Goal: Task Accomplishment & Management: Manage account settings

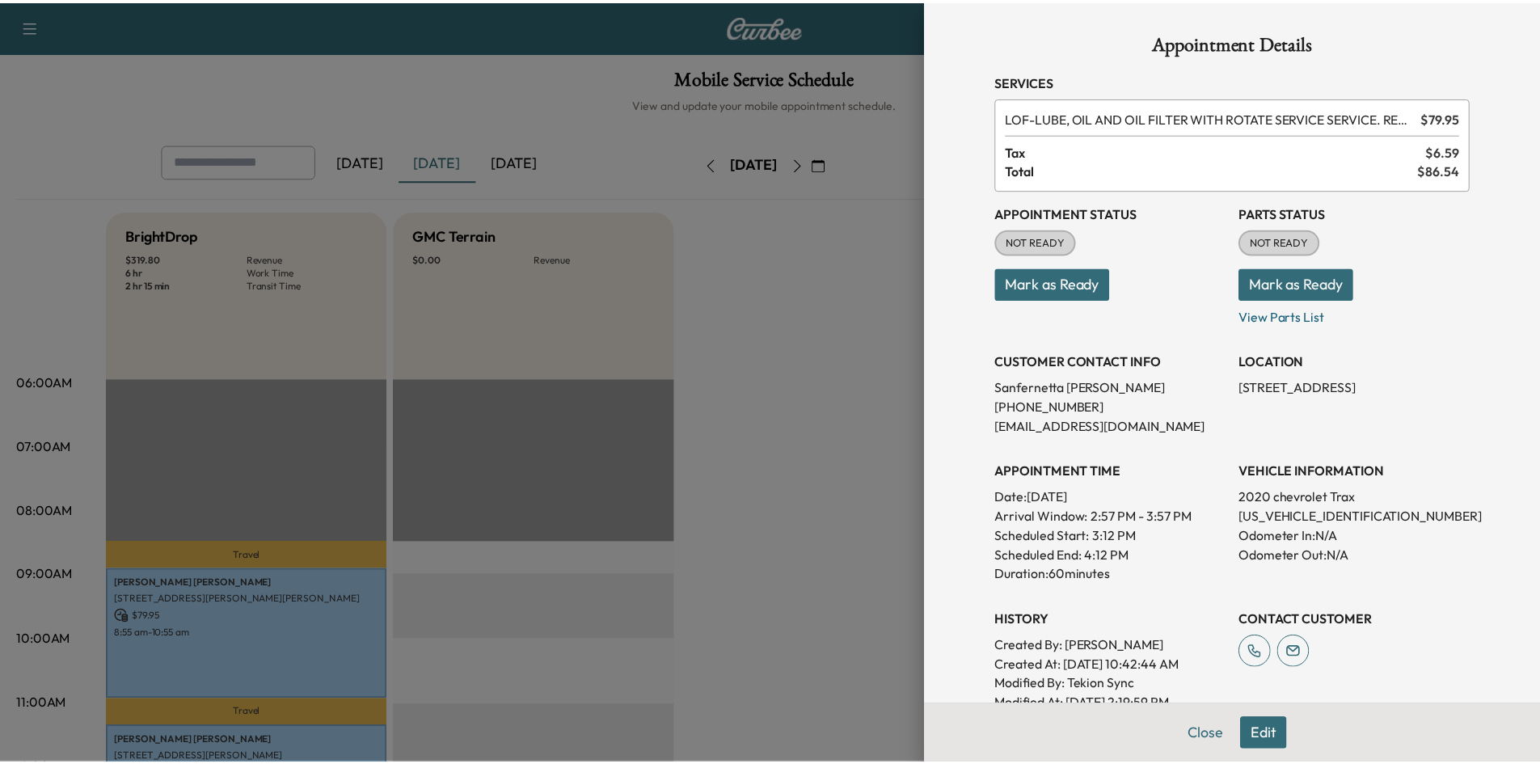
scroll to position [485, 0]
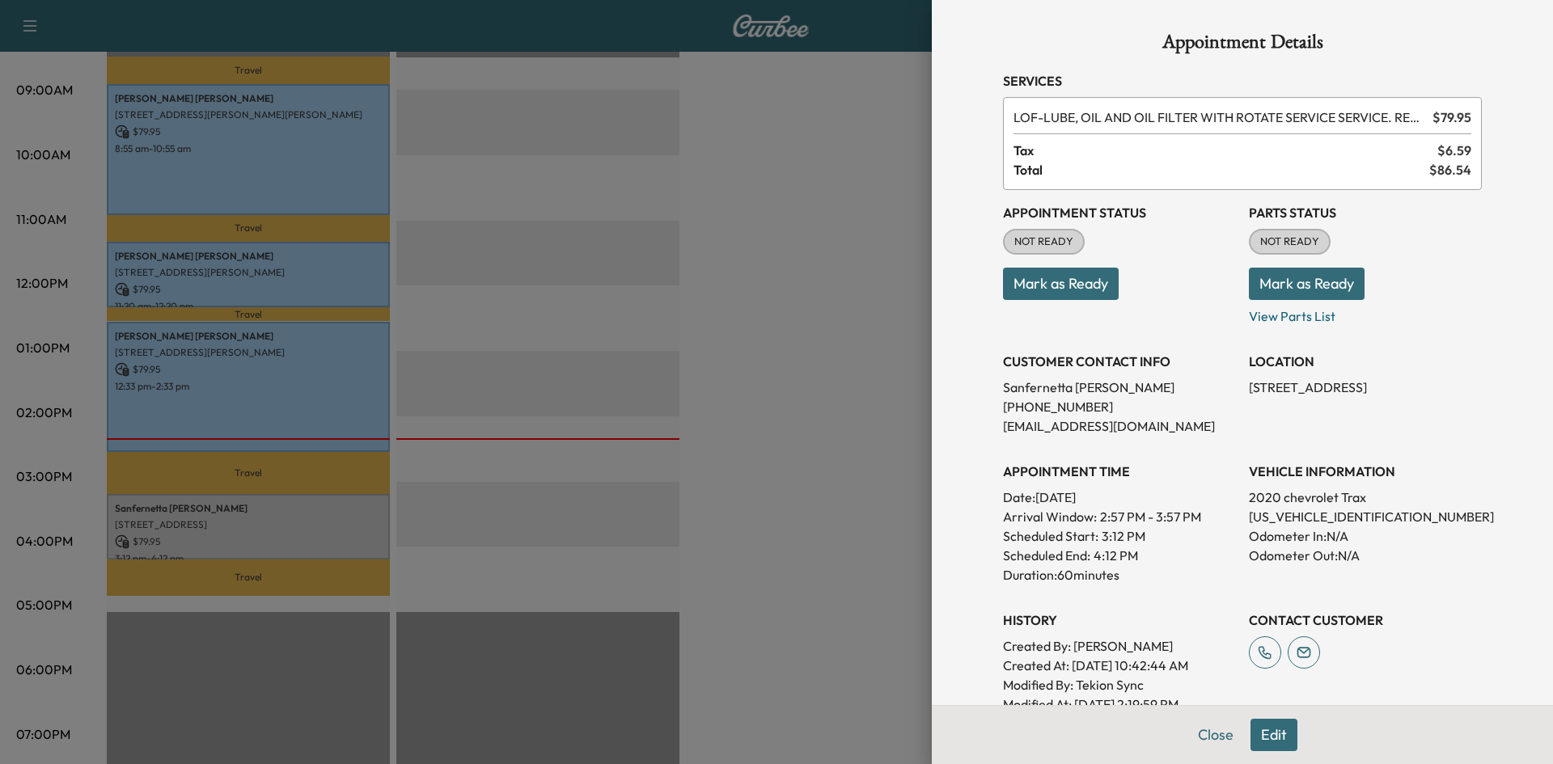
click at [1193, 741] on button "Close" at bounding box center [1215, 735] width 57 height 32
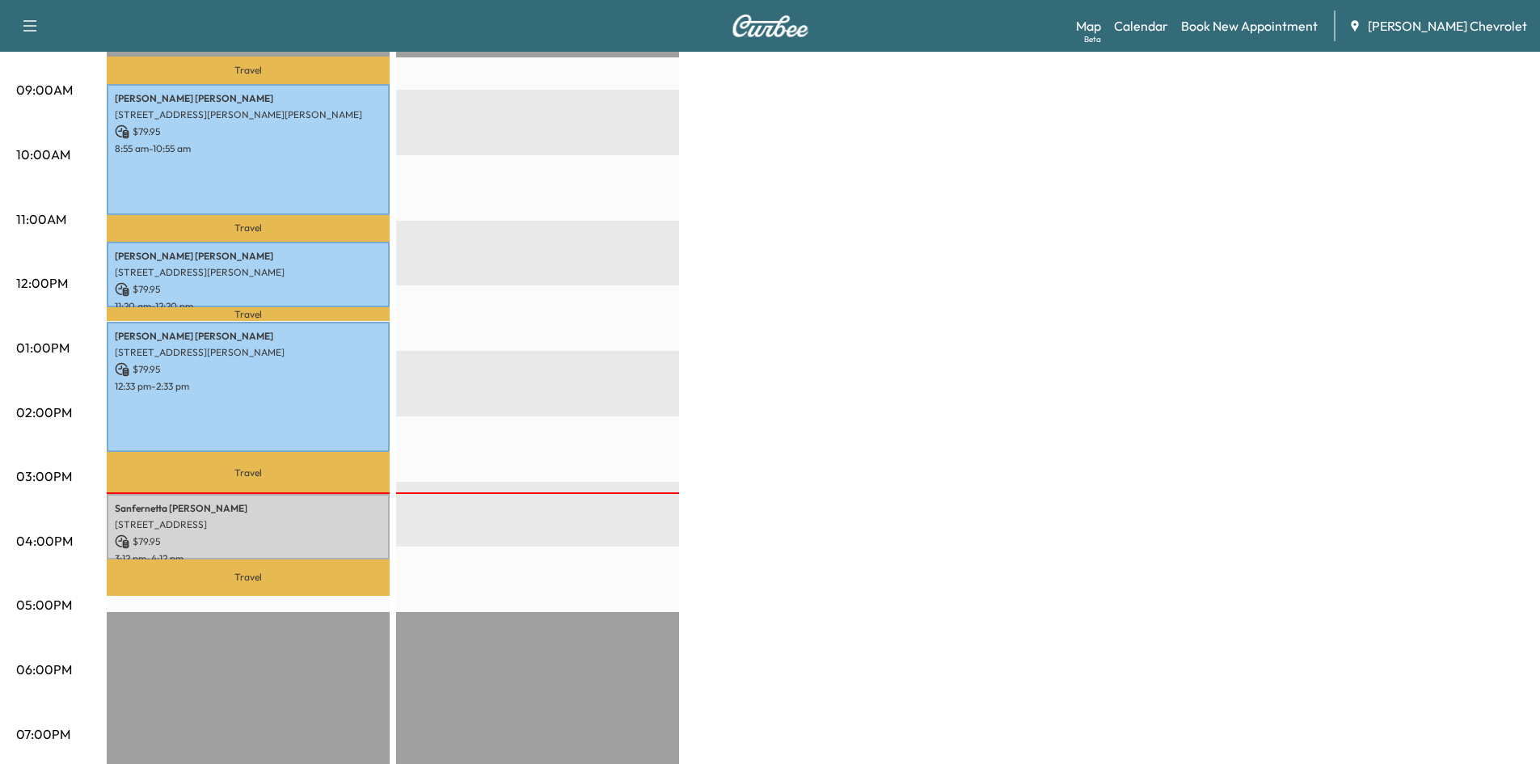
click at [798, 268] on div "BrightDrop $ 319.80 Revenue 6 hr Work Time 2 hr 15 min Transit Time Travel [PER…" at bounding box center [815, 332] width 1417 height 1213
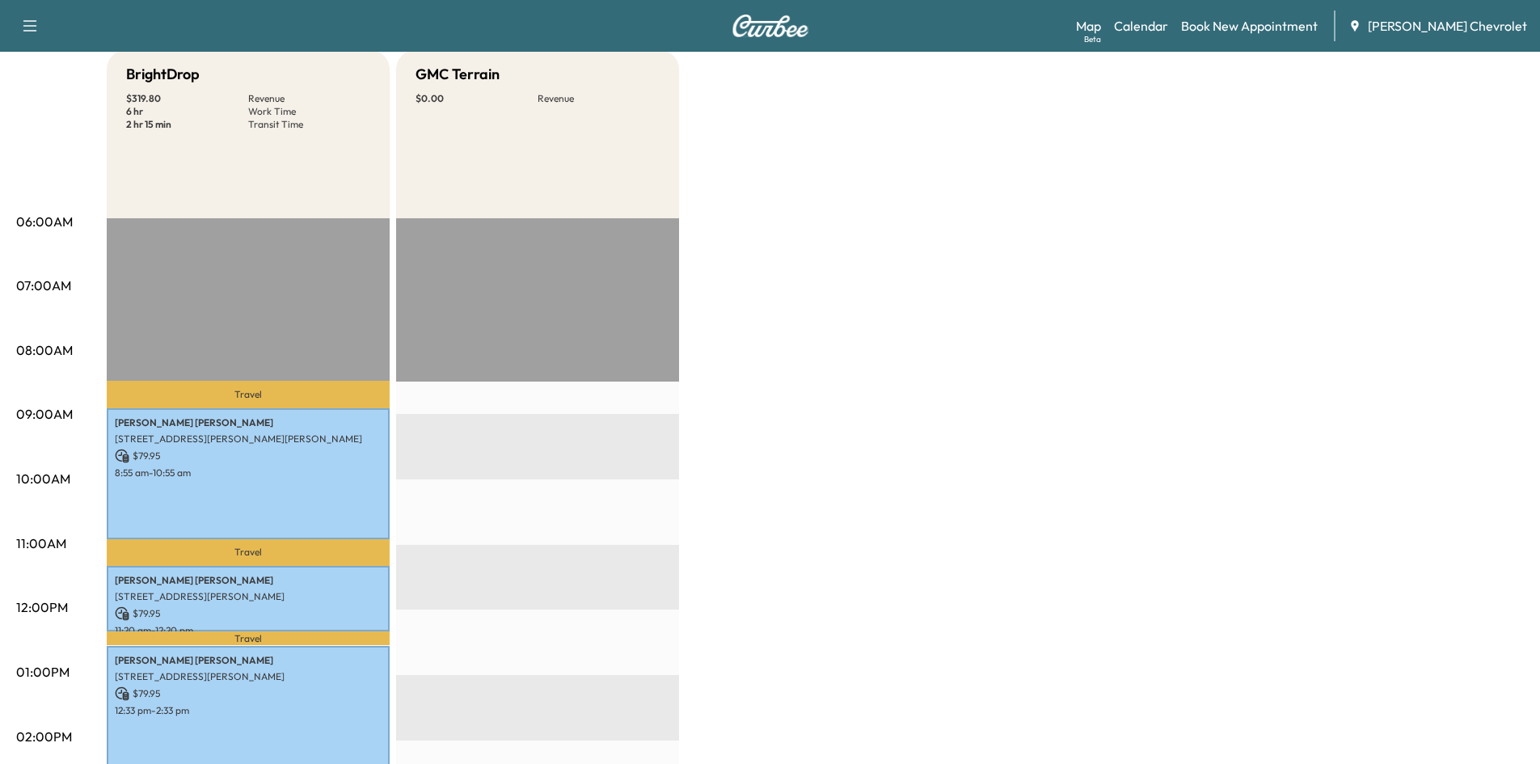
scroll to position [0, 0]
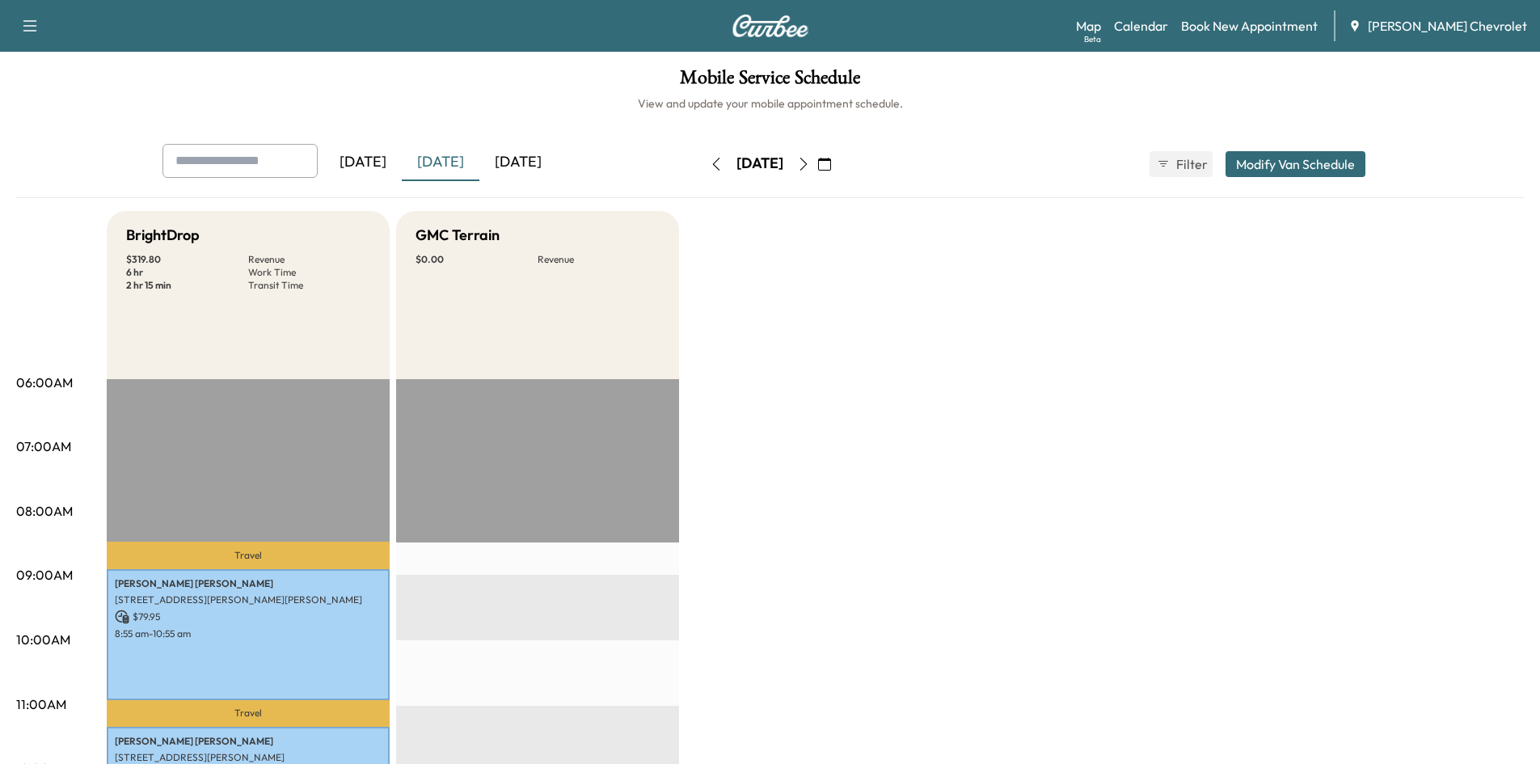
click at [534, 167] on div "[DATE]" at bounding box center [518, 162] width 78 height 37
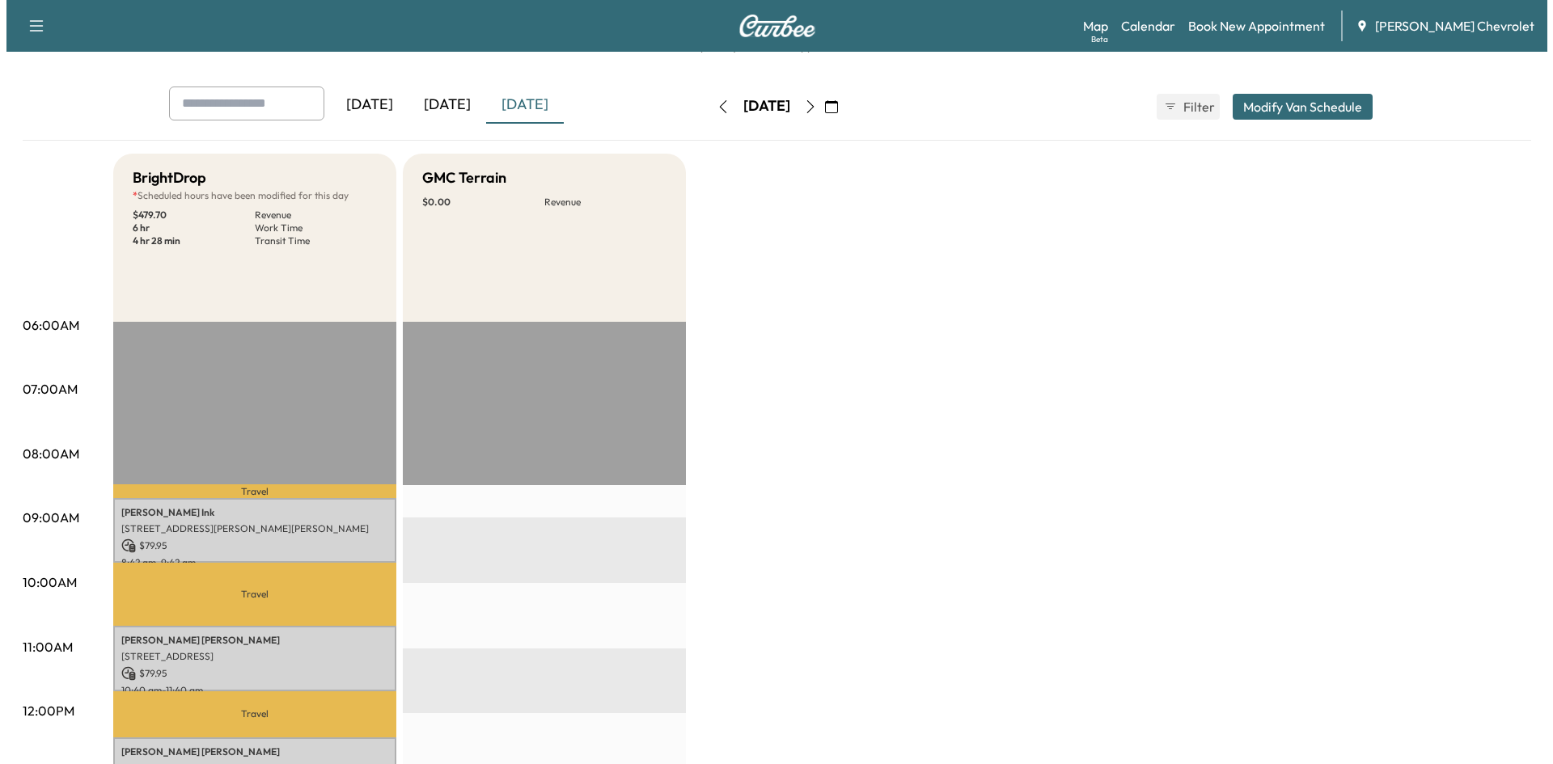
scroll to position [81, 0]
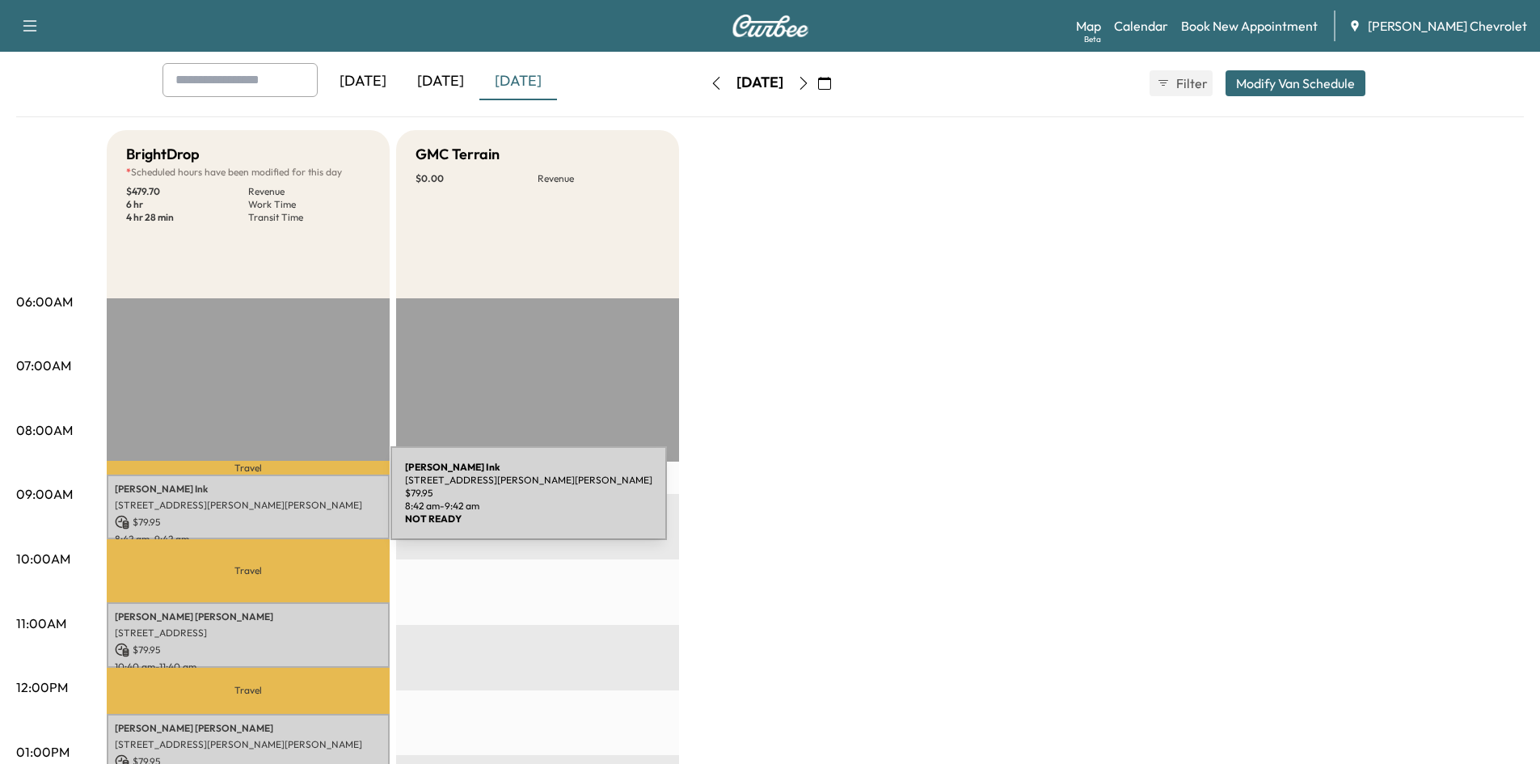
click at [260, 500] on p "[STREET_ADDRESS][PERSON_NAME][PERSON_NAME]" at bounding box center [248, 505] width 267 height 13
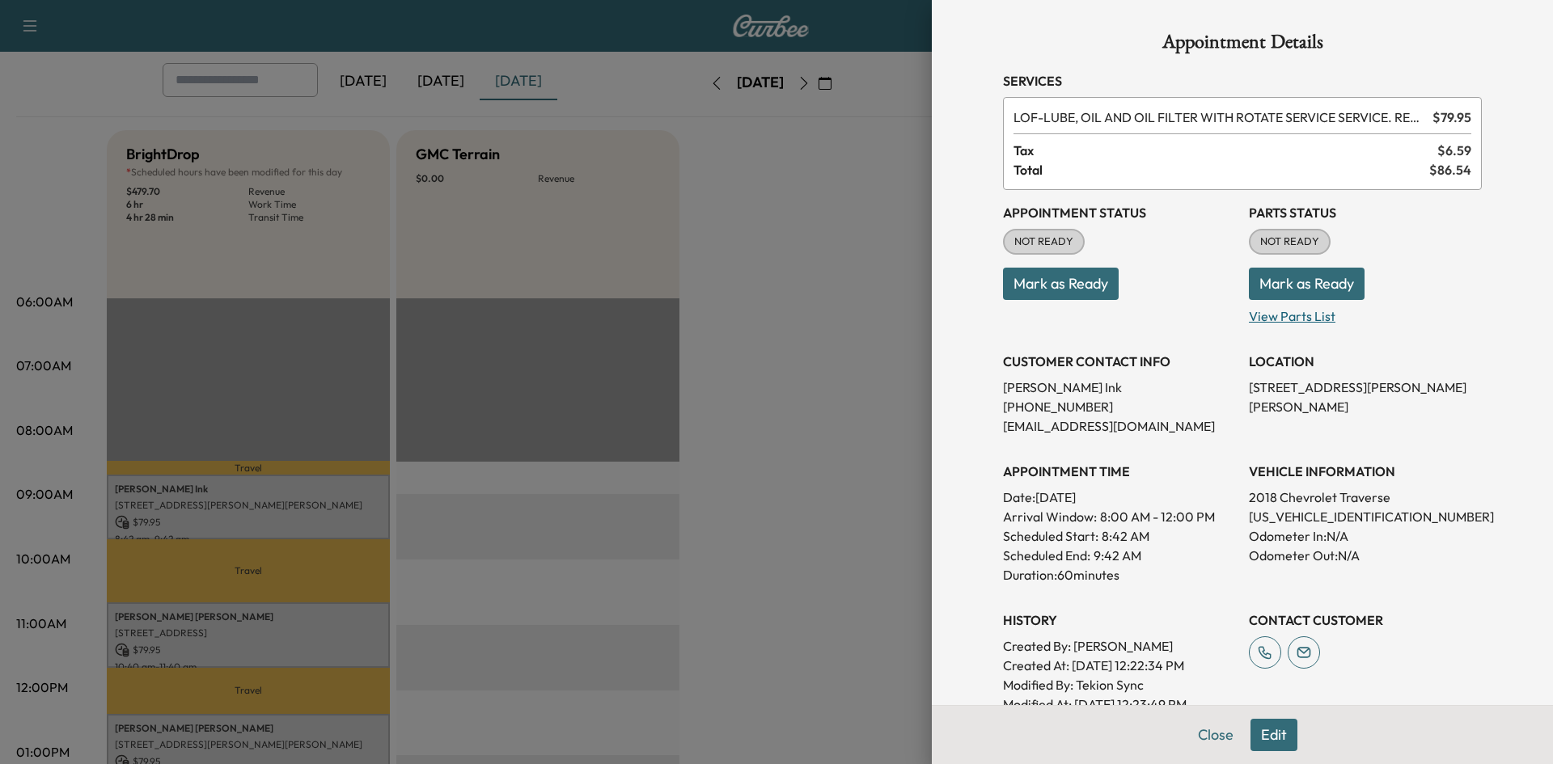
click at [1278, 315] on p "View Parts List" at bounding box center [1364, 313] width 233 height 26
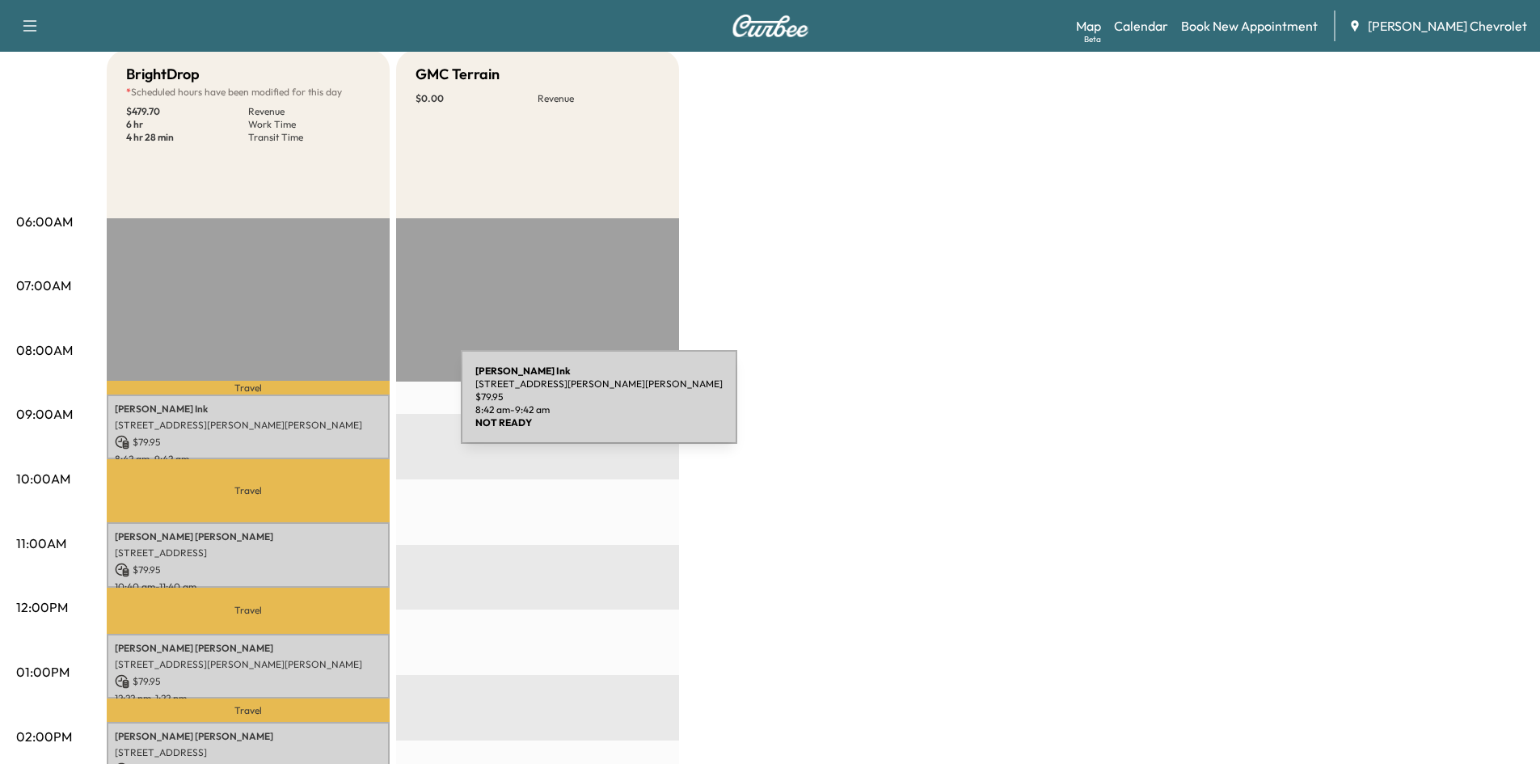
scroll to position [162, 0]
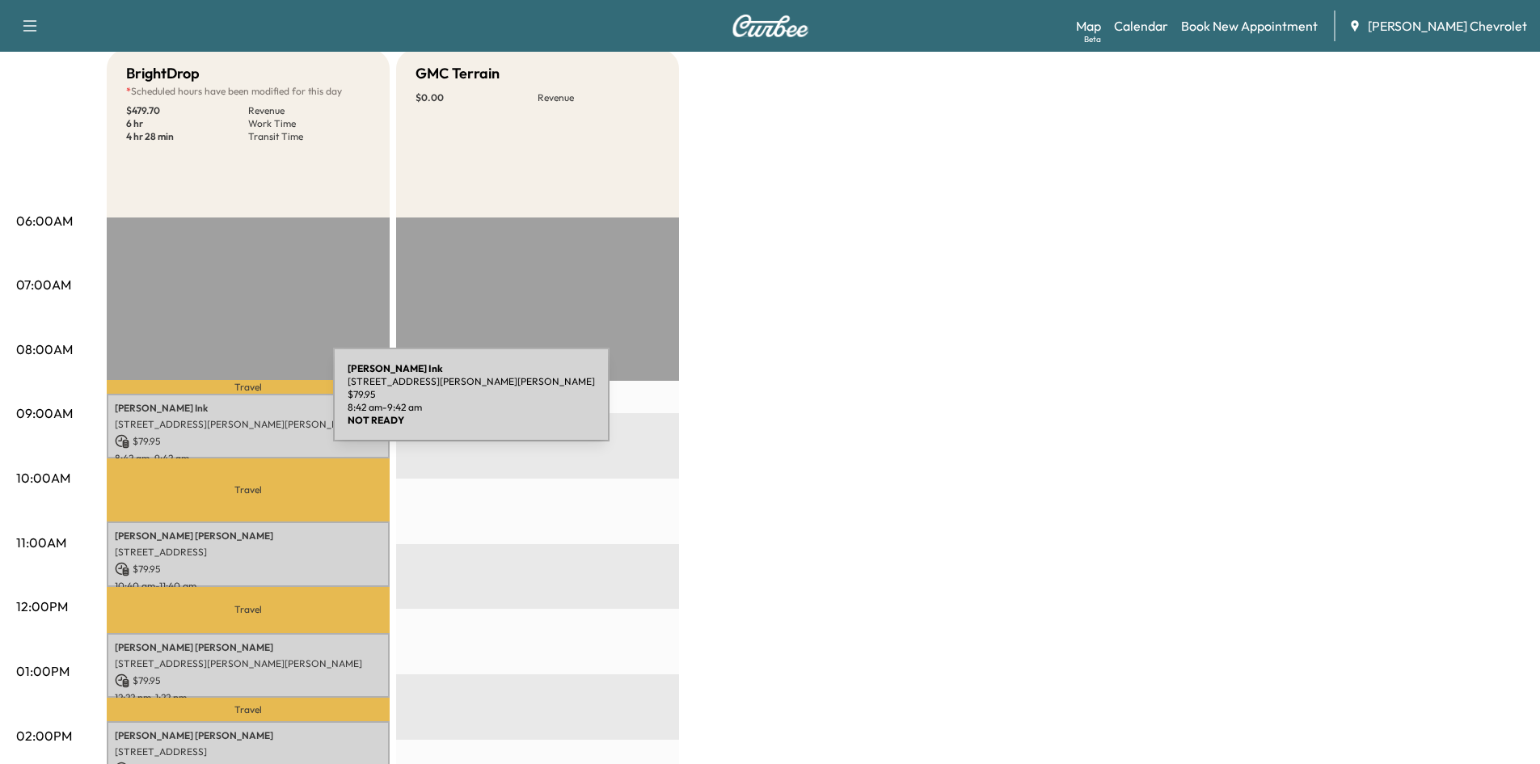
click at [196, 411] on p "[PERSON_NAME]" at bounding box center [248, 408] width 267 height 13
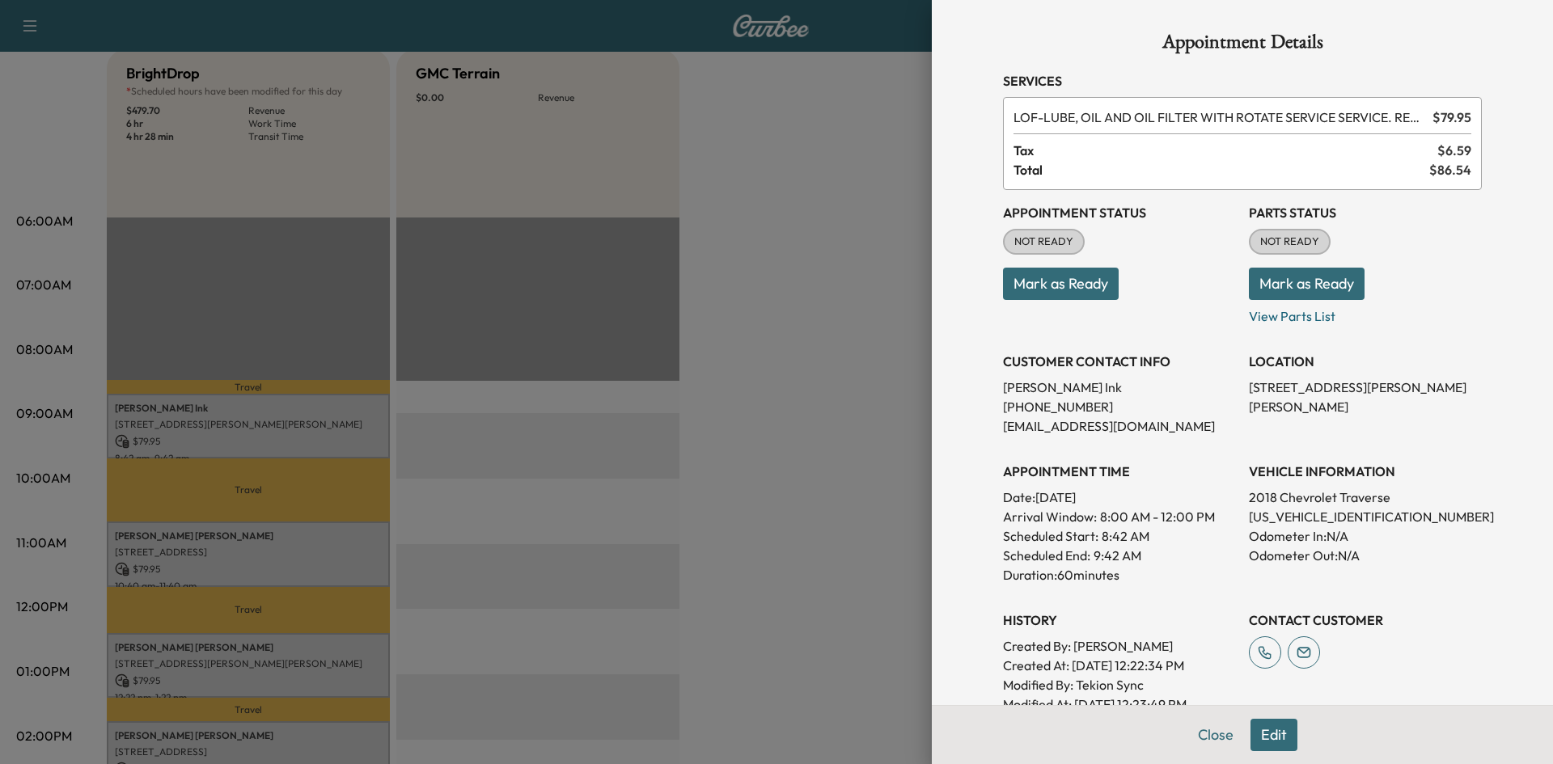
click at [1297, 285] on button "Mark as Ready" at bounding box center [1306, 284] width 116 height 32
click at [747, 261] on div at bounding box center [776, 382] width 1553 height 764
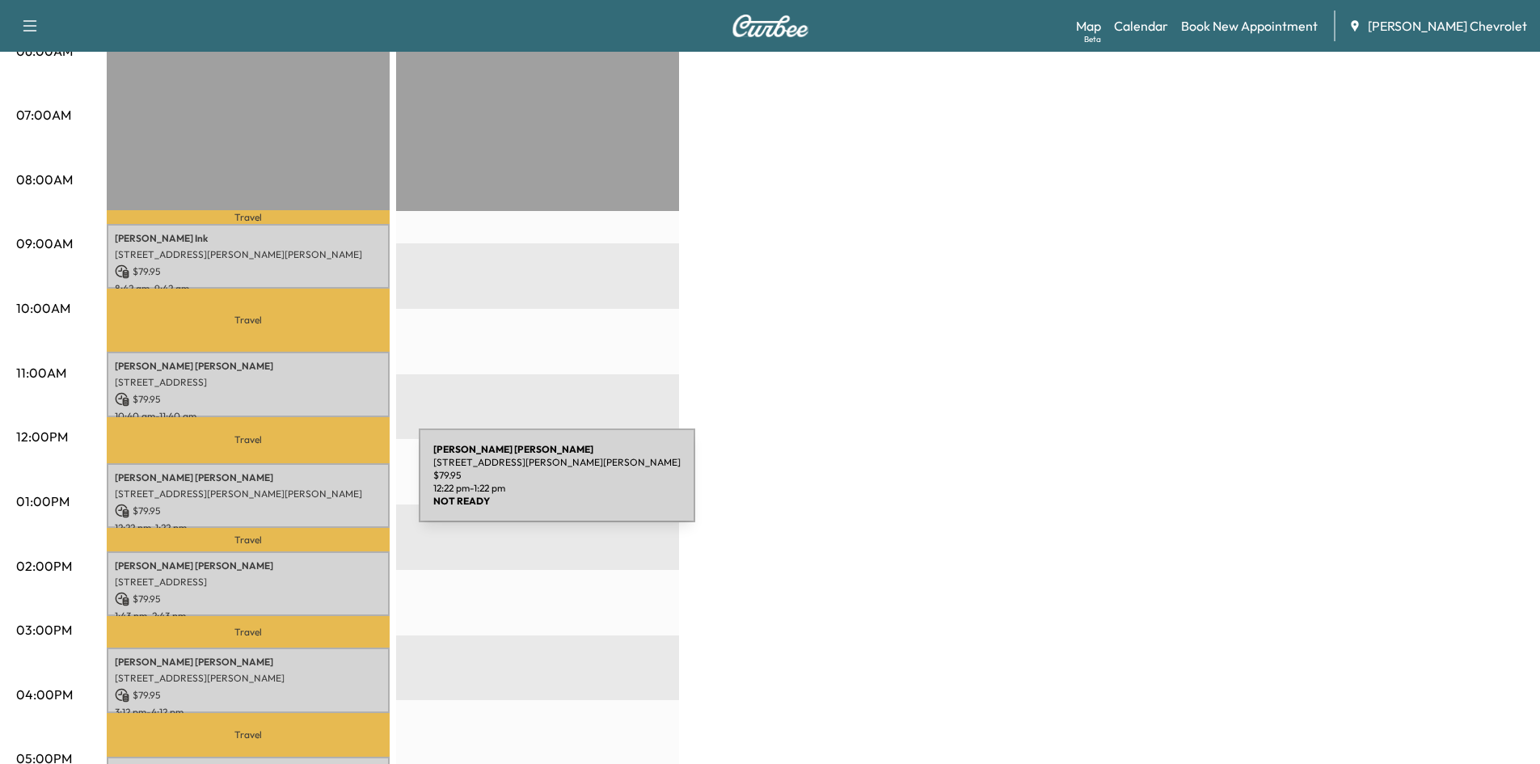
scroll to position [323, 0]
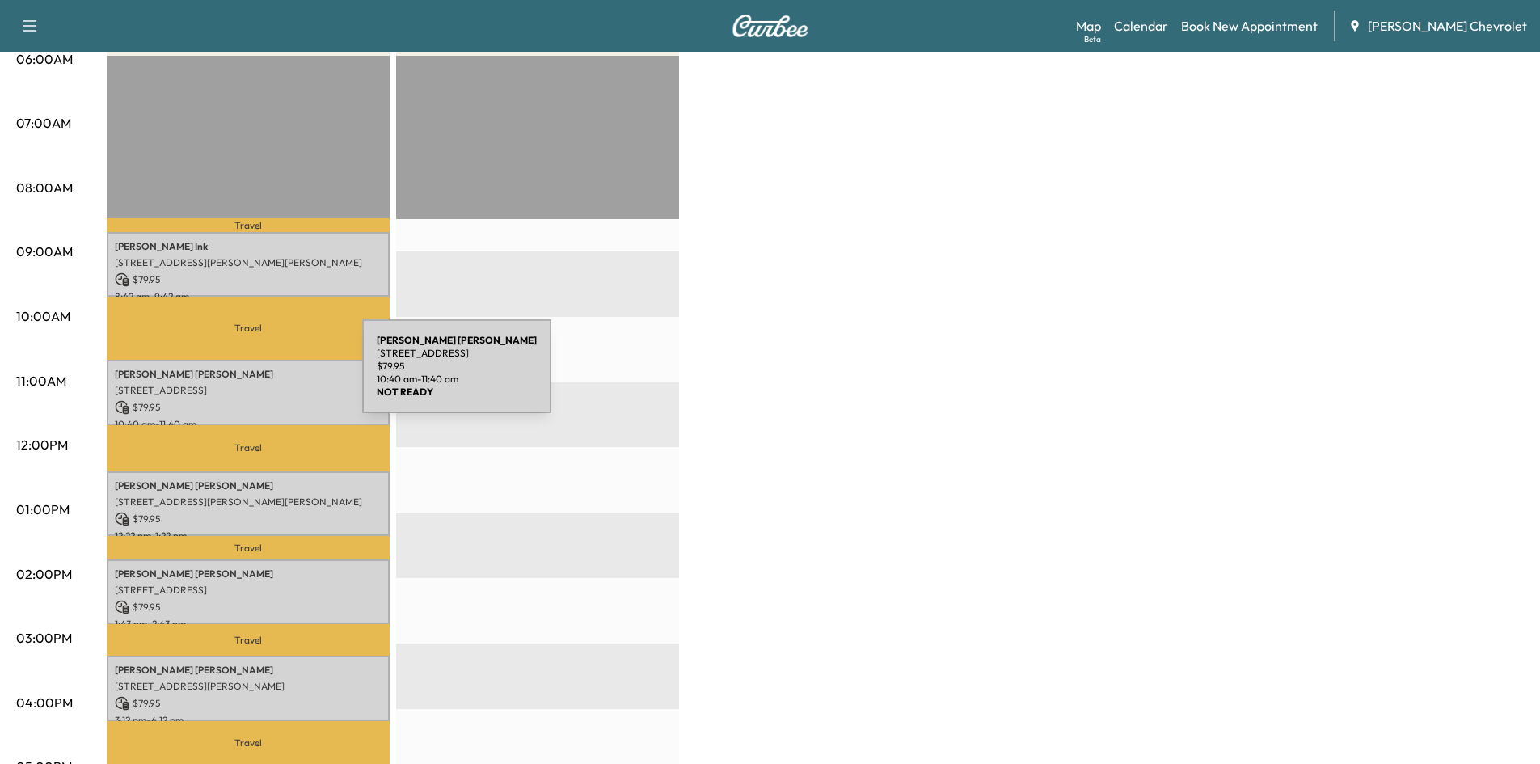
click at [241, 376] on p "[PERSON_NAME]" at bounding box center [248, 374] width 267 height 13
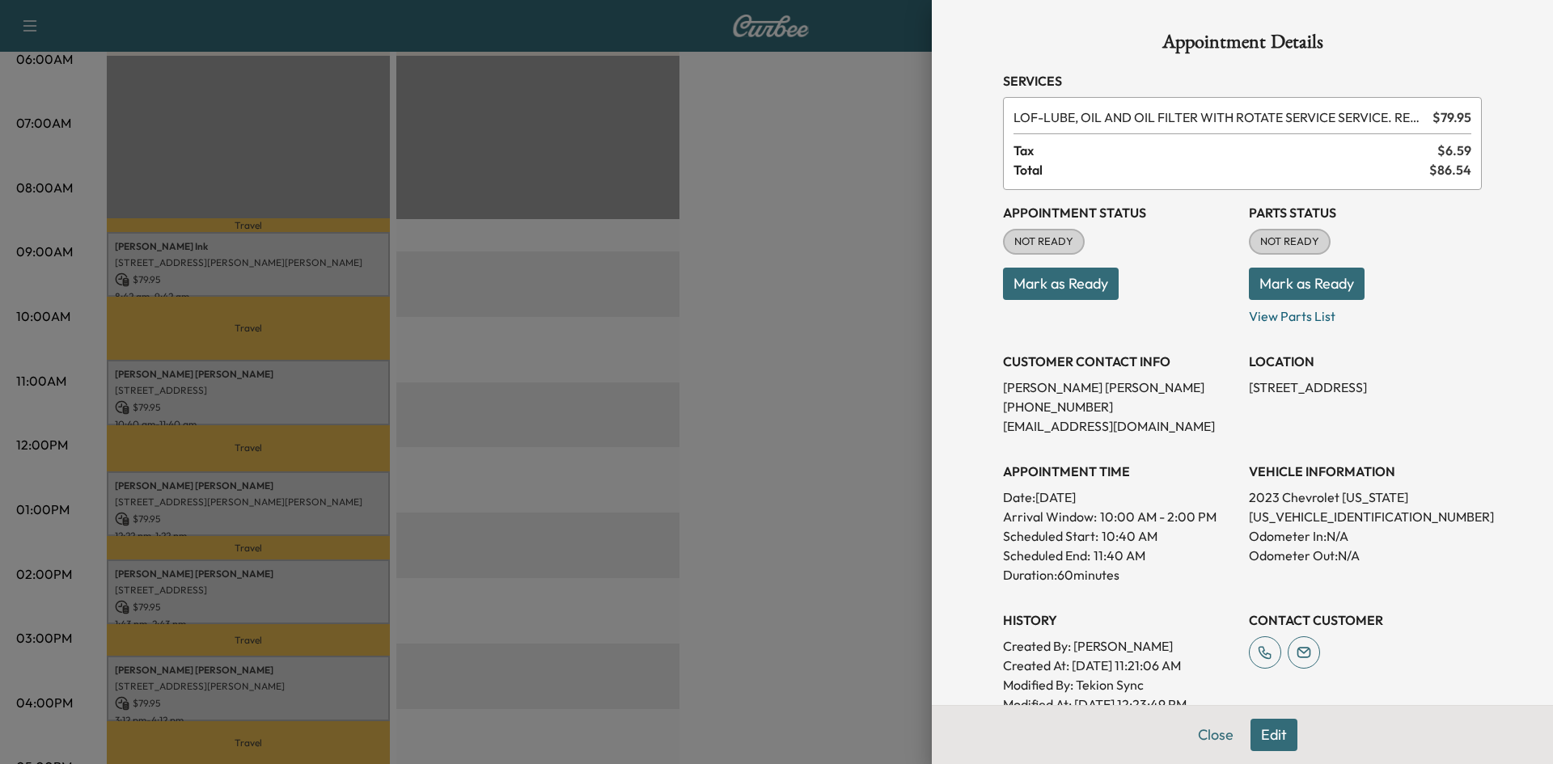
drag, startPoint x: 1296, startPoint y: 314, endPoint x: 786, endPoint y: 173, distance: 529.3
click at [1295, 314] on p "View Parts List" at bounding box center [1364, 313] width 233 height 26
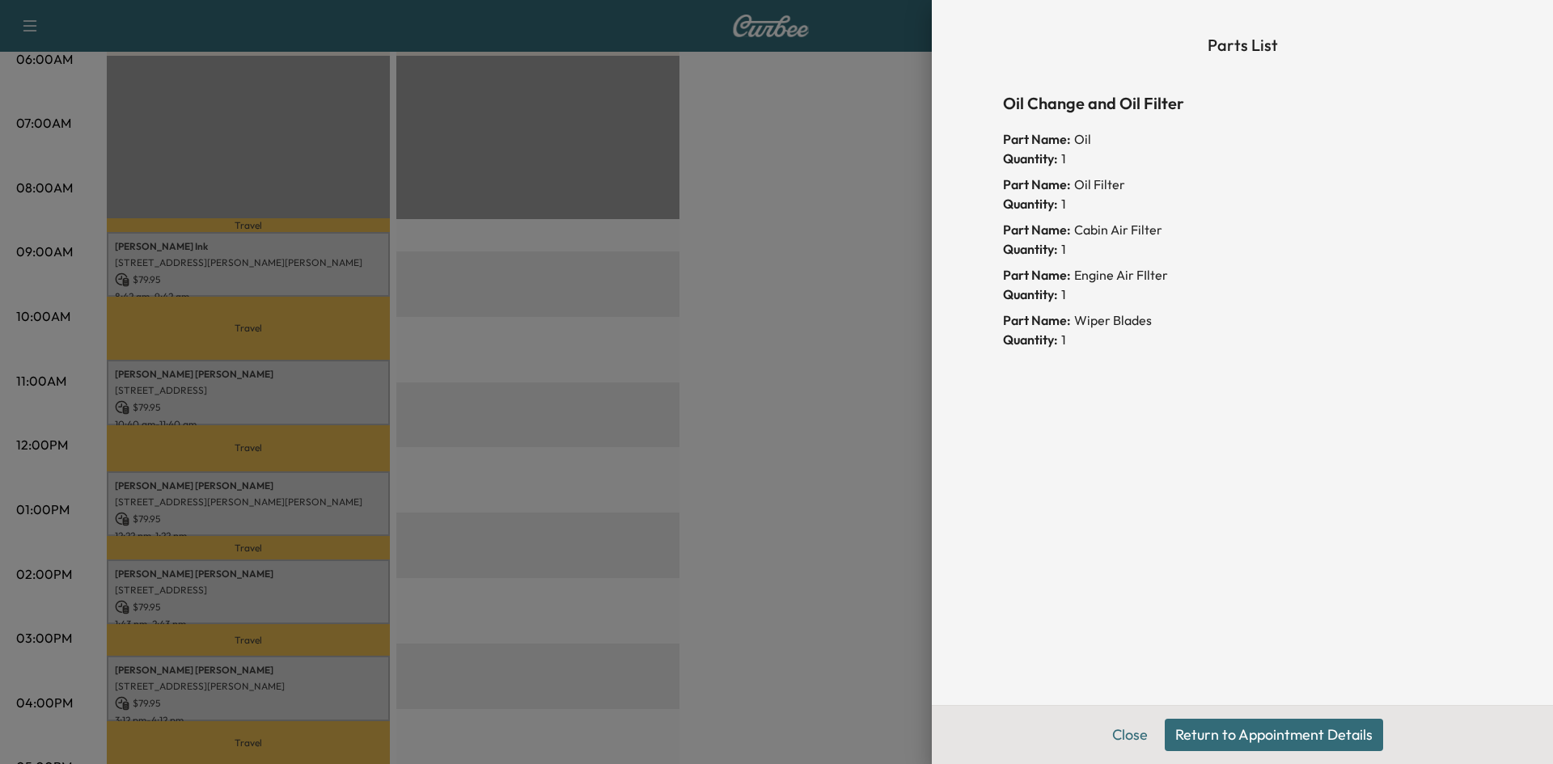
click at [1222, 729] on button "Return to Appointment Details" at bounding box center [1273, 735] width 218 height 32
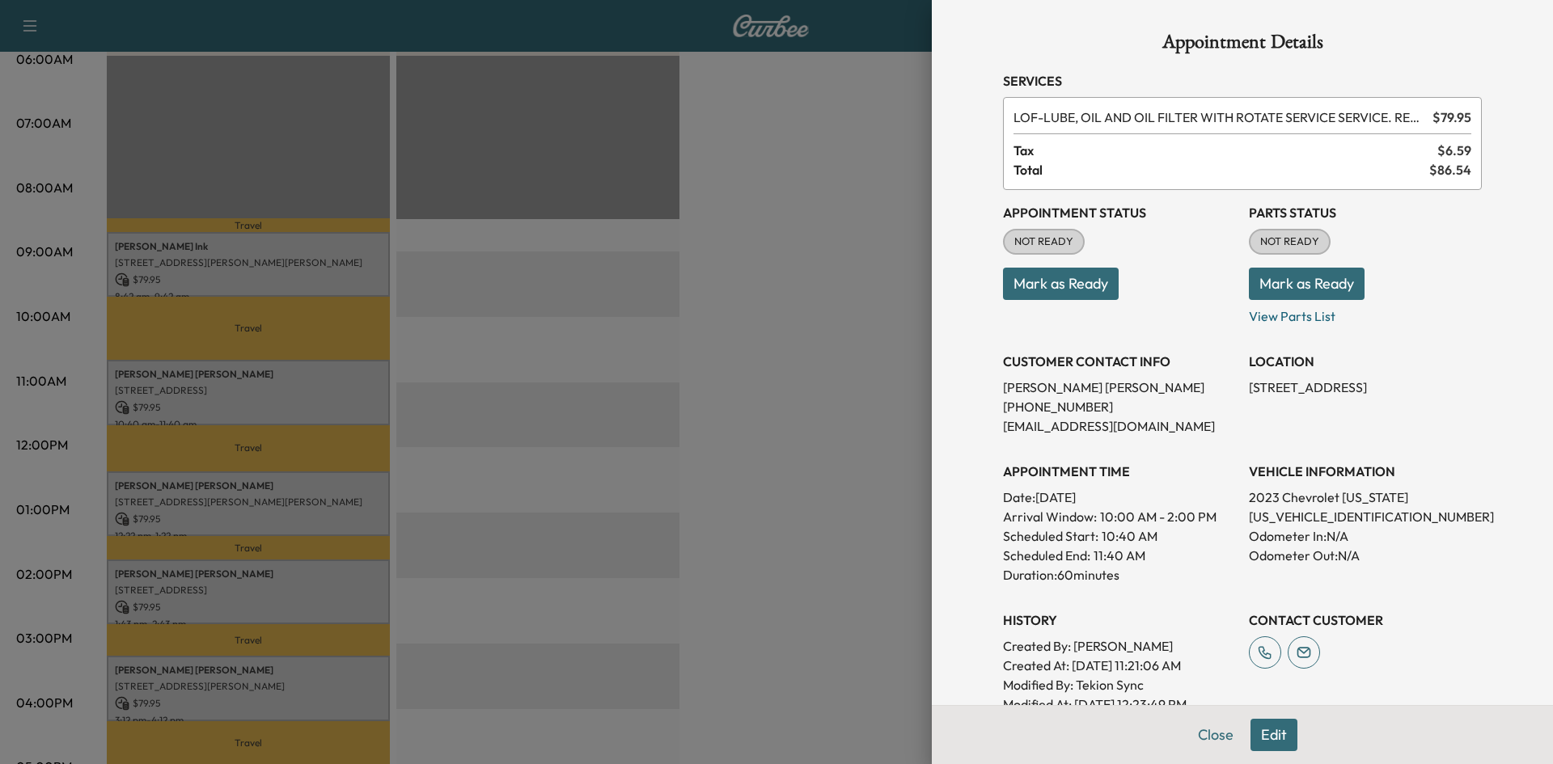
click at [1290, 277] on button "Mark as Ready" at bounding box center [1306, 284] width 116 height 32
click at [808, 338] on div at bounding box center [776, 382] width 1553 height 764
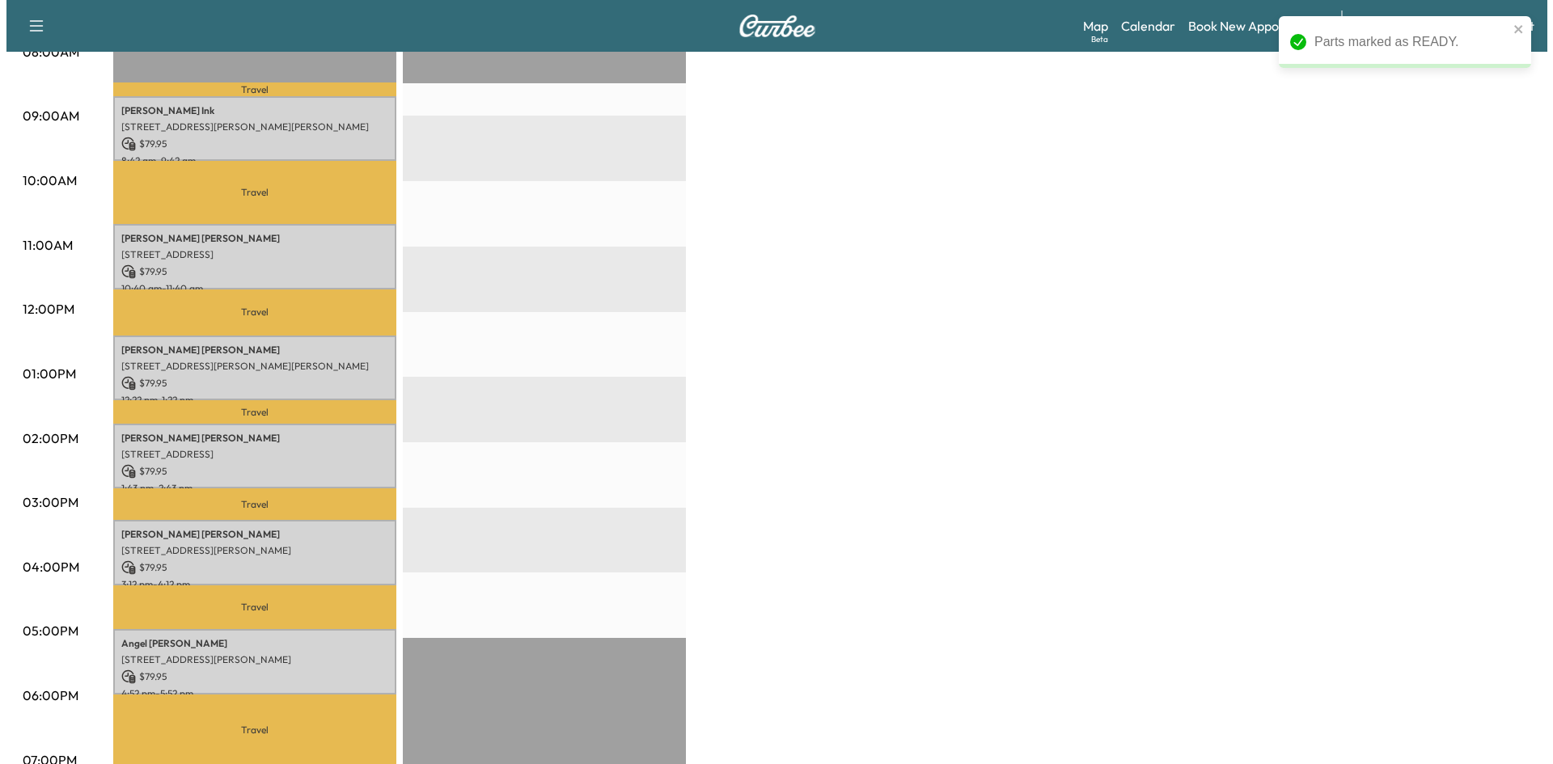
scroll to position [566, 0]
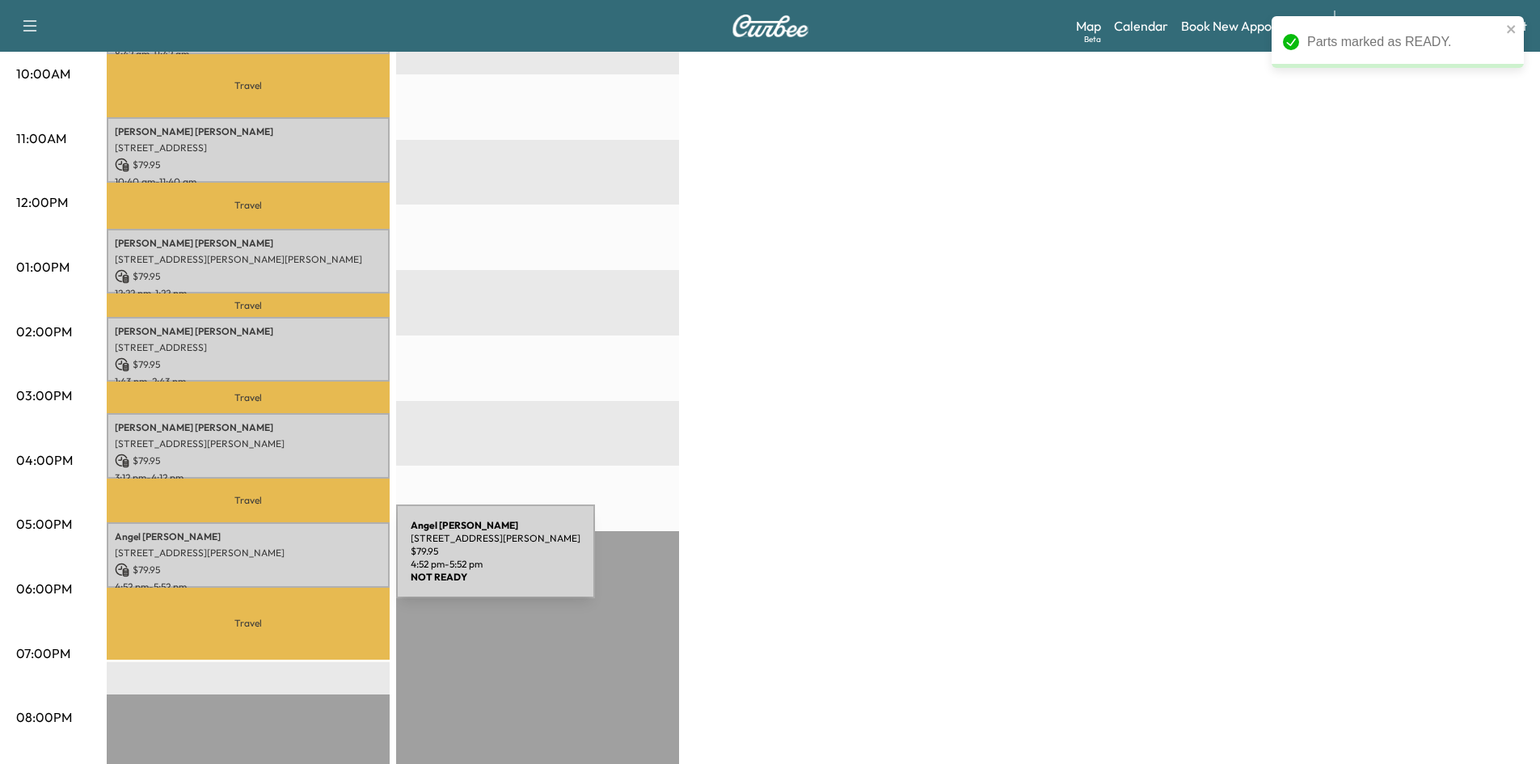
click at [269, 535] on div "Angel McRoberts 104 DAVID LANE, Versailles, IN 47042, United States of America …" at bounding box center [248, 554] width 283 height 65
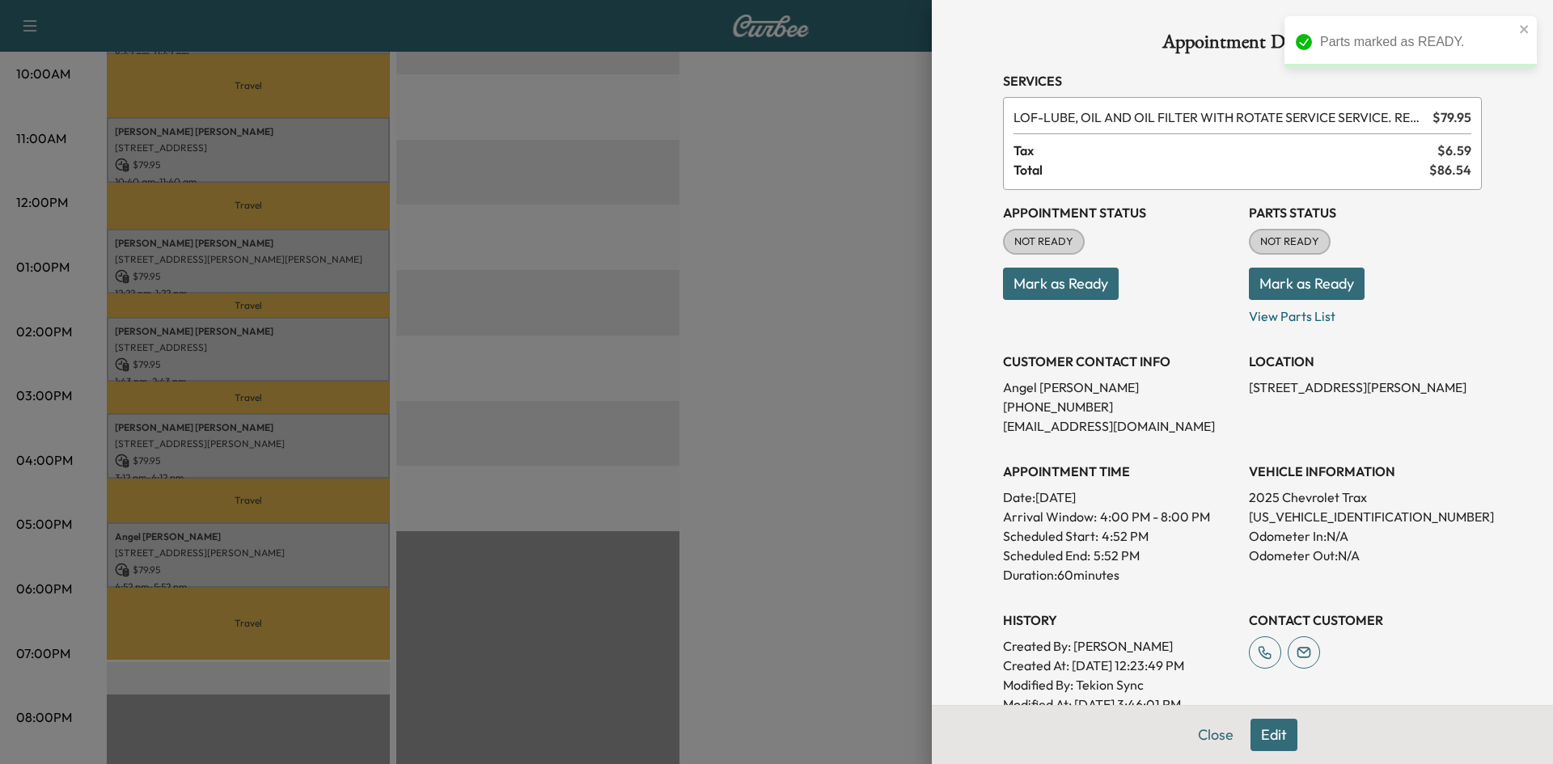
click at [1328, 282] on button "Mark as Ready" at bounding box center [1306, 284] width 116 height 32
click at [1299, 281] on button "Mark as Ready" at bounding box center [1306, 284] width 116 height 32
click at [1291, 125] on div "LOF - LUBE, OIL AND OIL FILTER WITH ROTATE SERVICE SERVICE. RESET OIL LIFE MONI…" at bounding box center [1242, 143] width 479 height 93
click at [1303, 157] on span "Tax" at bounding box center [1225, 150] width 424 height 19
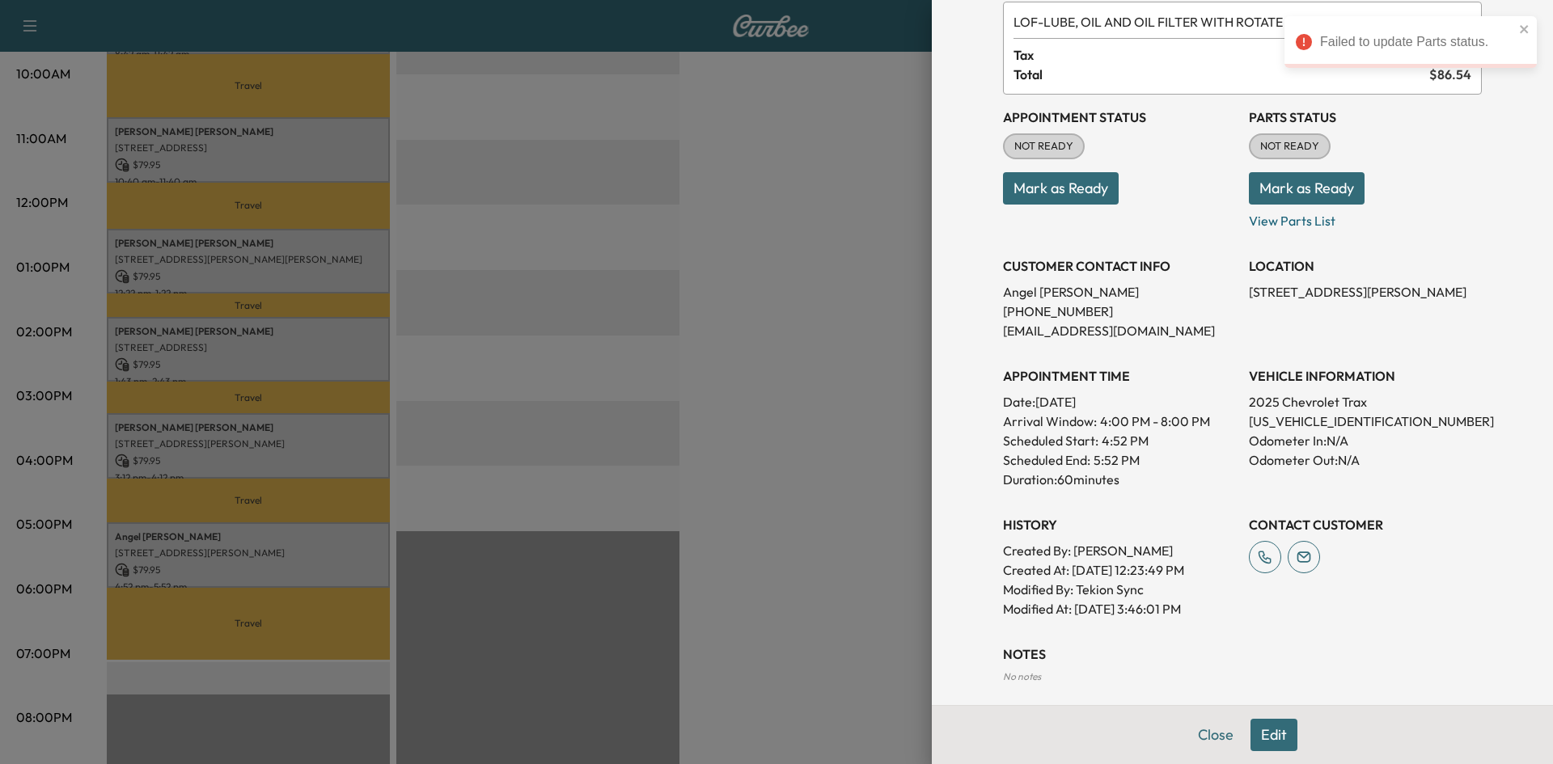
scroll to position [243, 0]
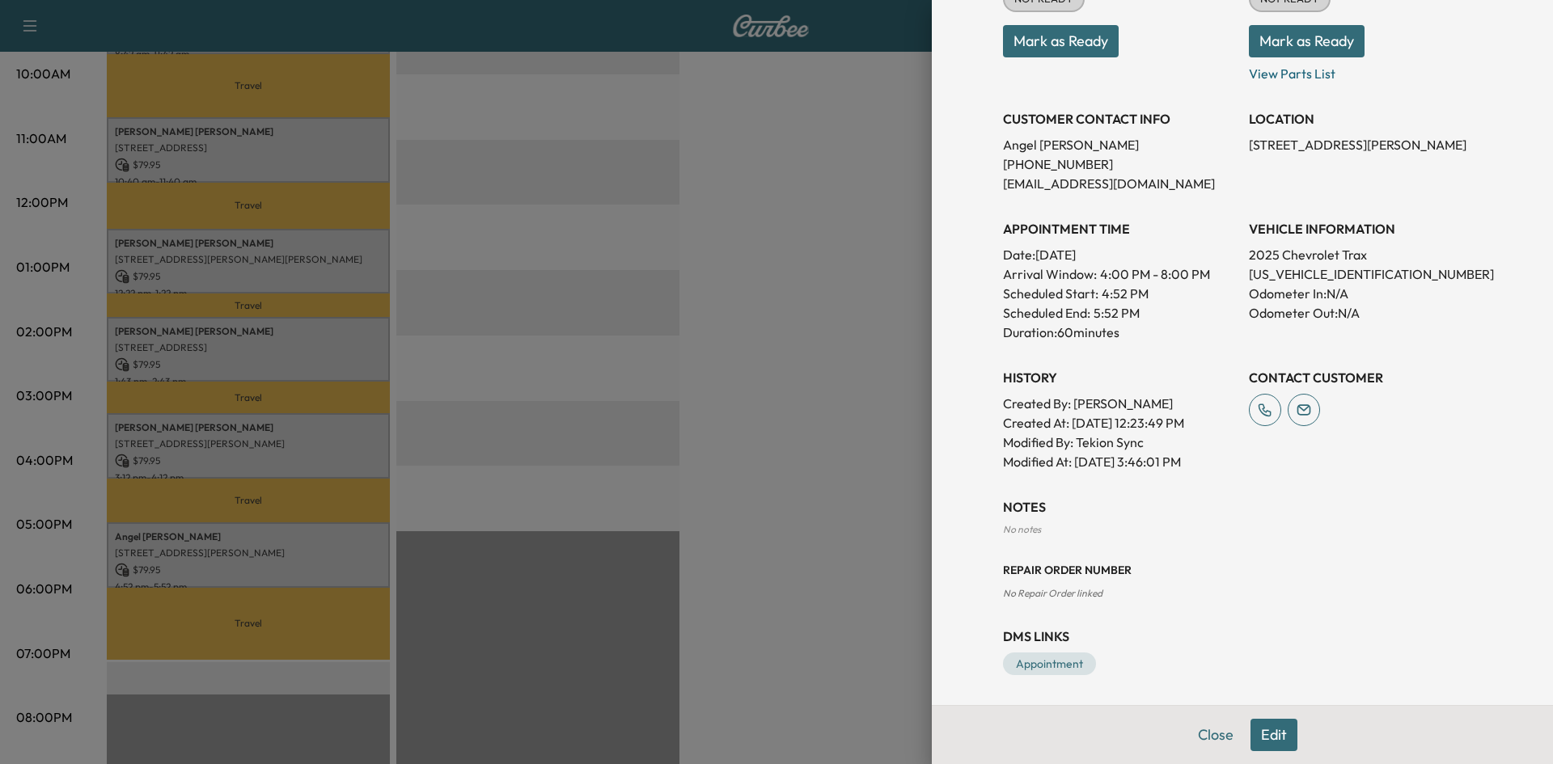
click at [1267, 734] on button "Edit" at bounding box center [1273, 735] width 47 height 32
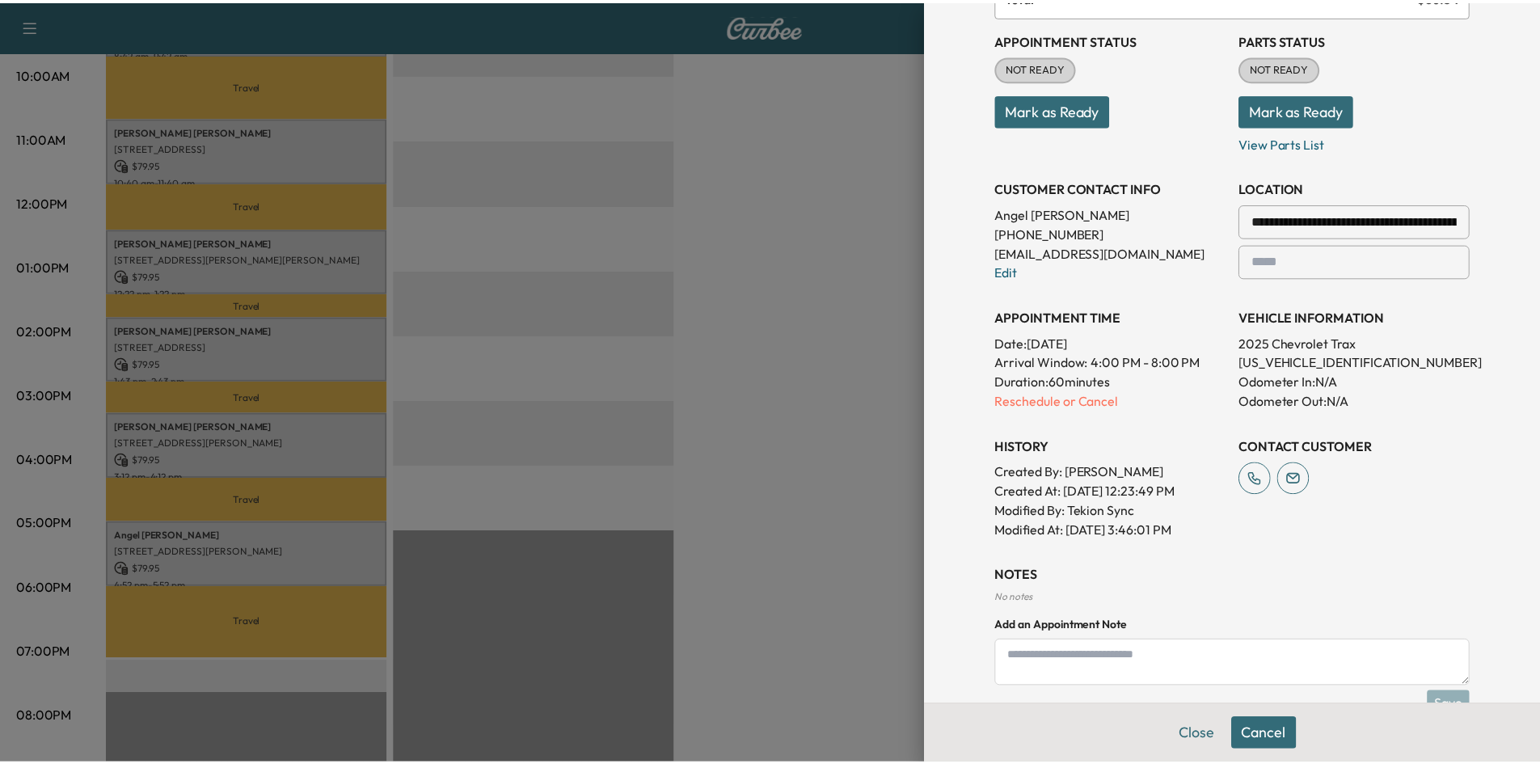
scroll to position [59, 0]
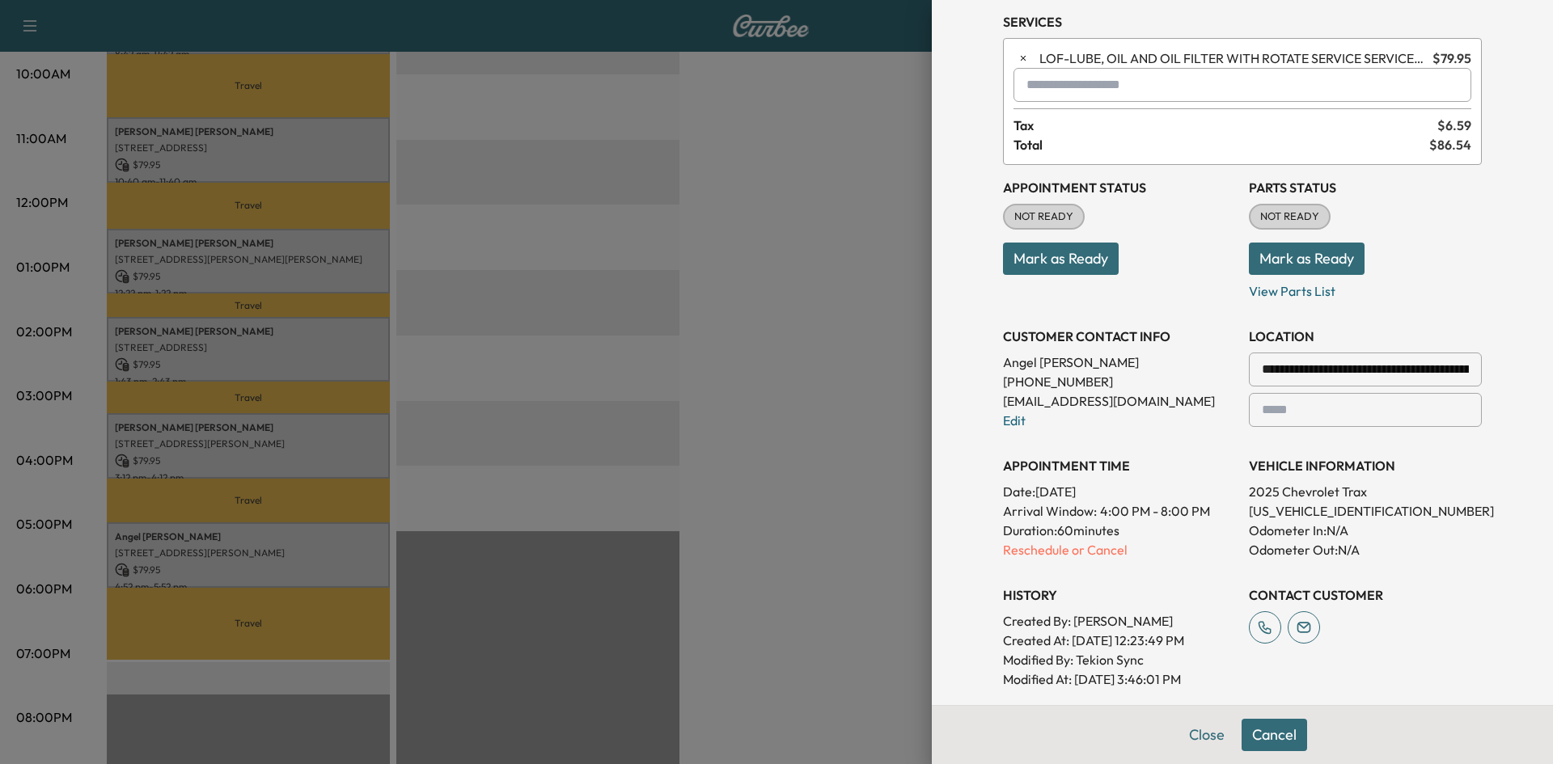
click at [1409, 503] on p "KL77LHEP1SC131916" at bounding box center [1364, 510] width 233 height 19
click at [1297, 254] on button "Mark as Ready" at bounding box center [1306, 259] width 116 height 32
click at [812, 230] on div at bounding box center [776, 382] width 1553 height 764
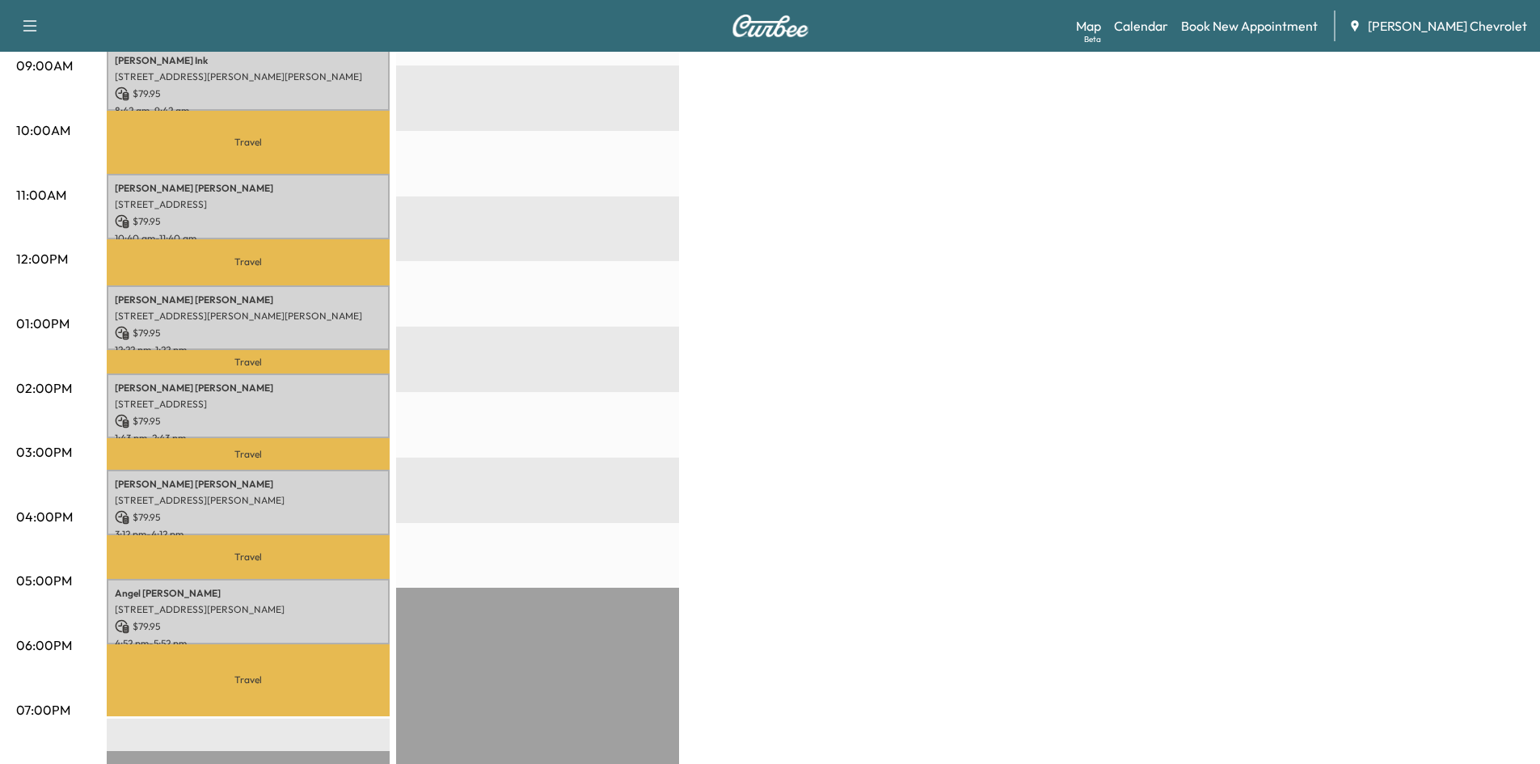
scroll to position [485, 0]
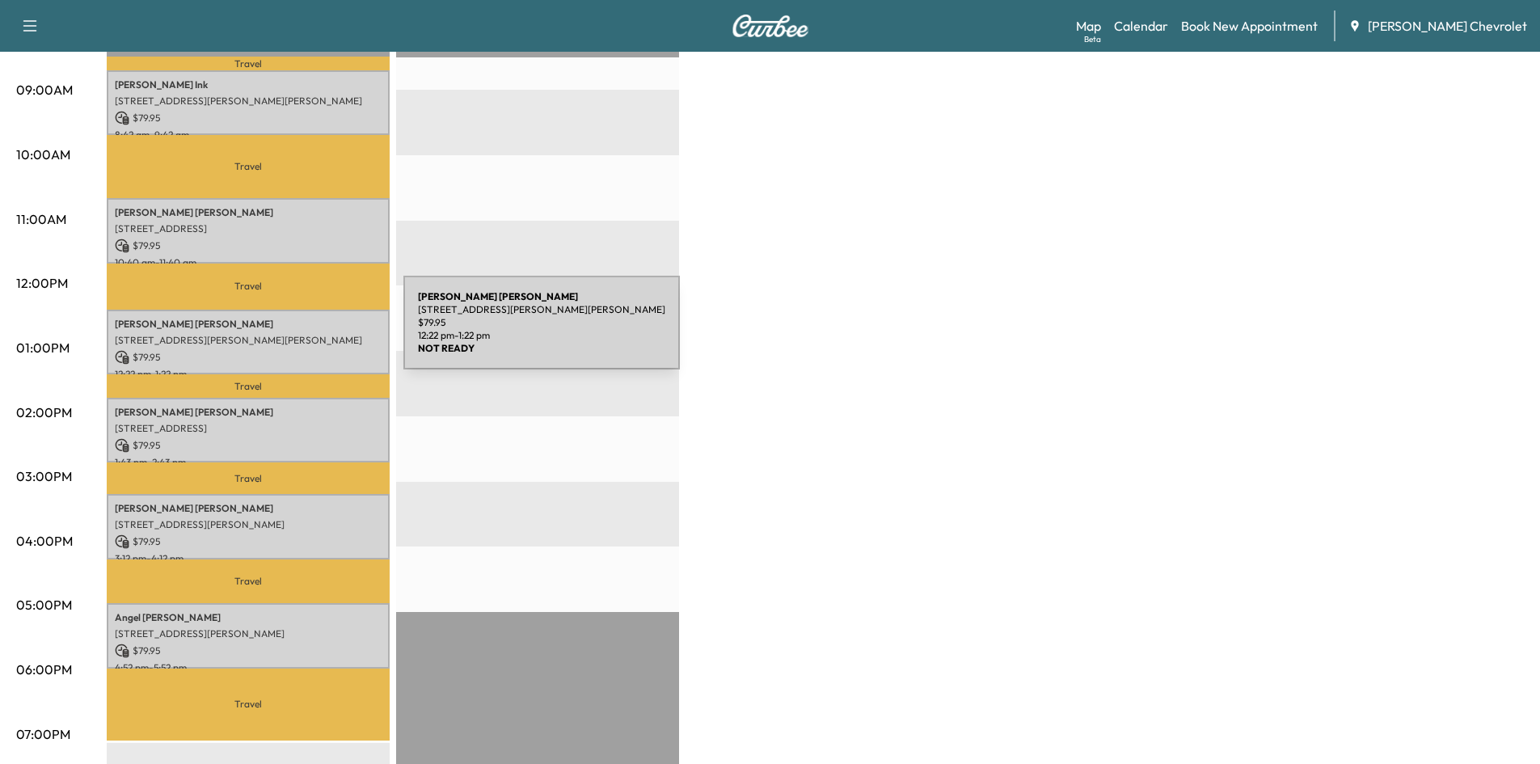
click at [282, 334] on p "[STREET_ADDRESS][PERSON_NAME][PERSON_NAME]" at bounding box center [248, 340] width 267 height 13
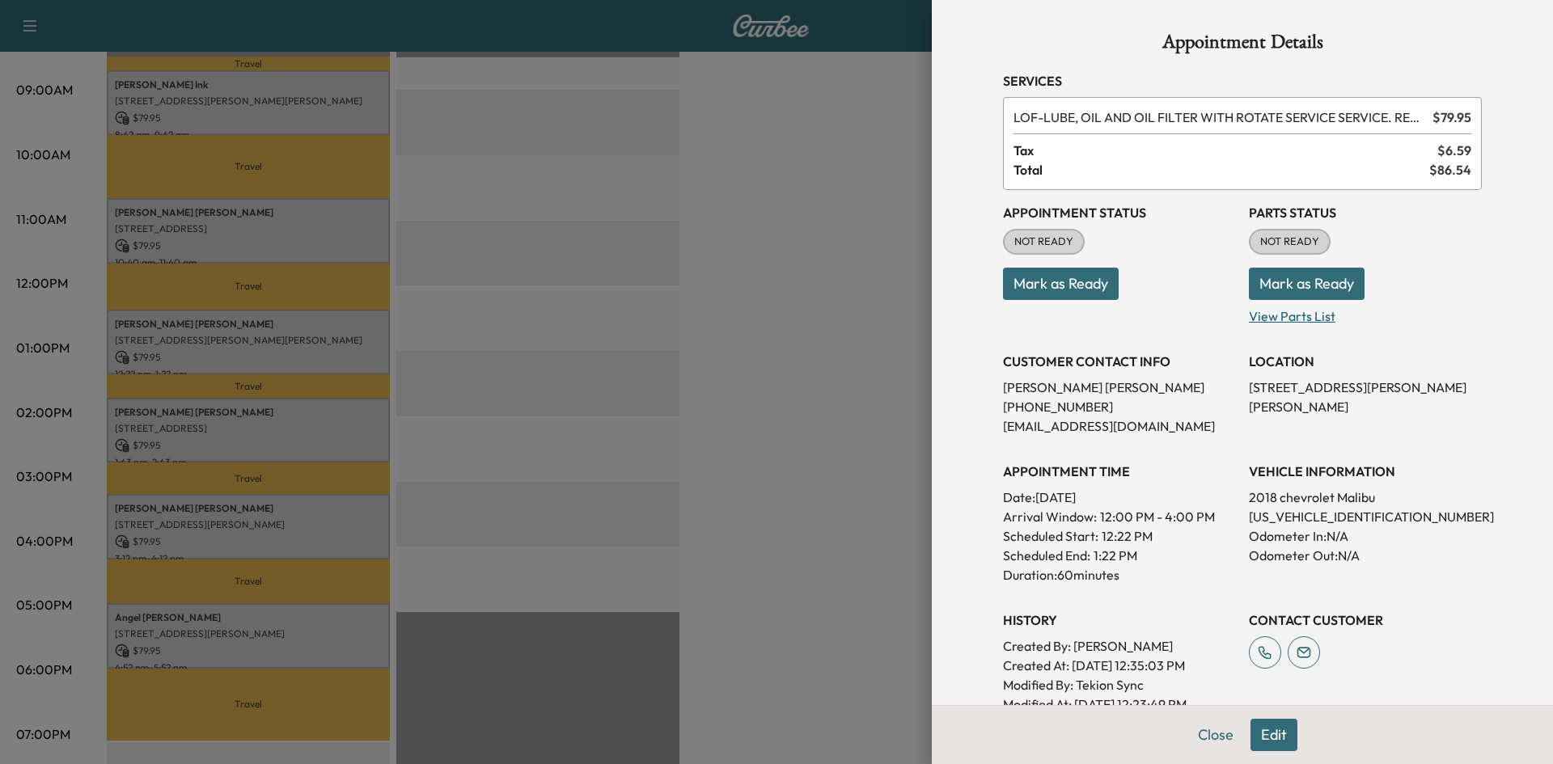
click at [1269, 319] on p "View Parts List" at bounding box center [1364, 313] width 233 height 26
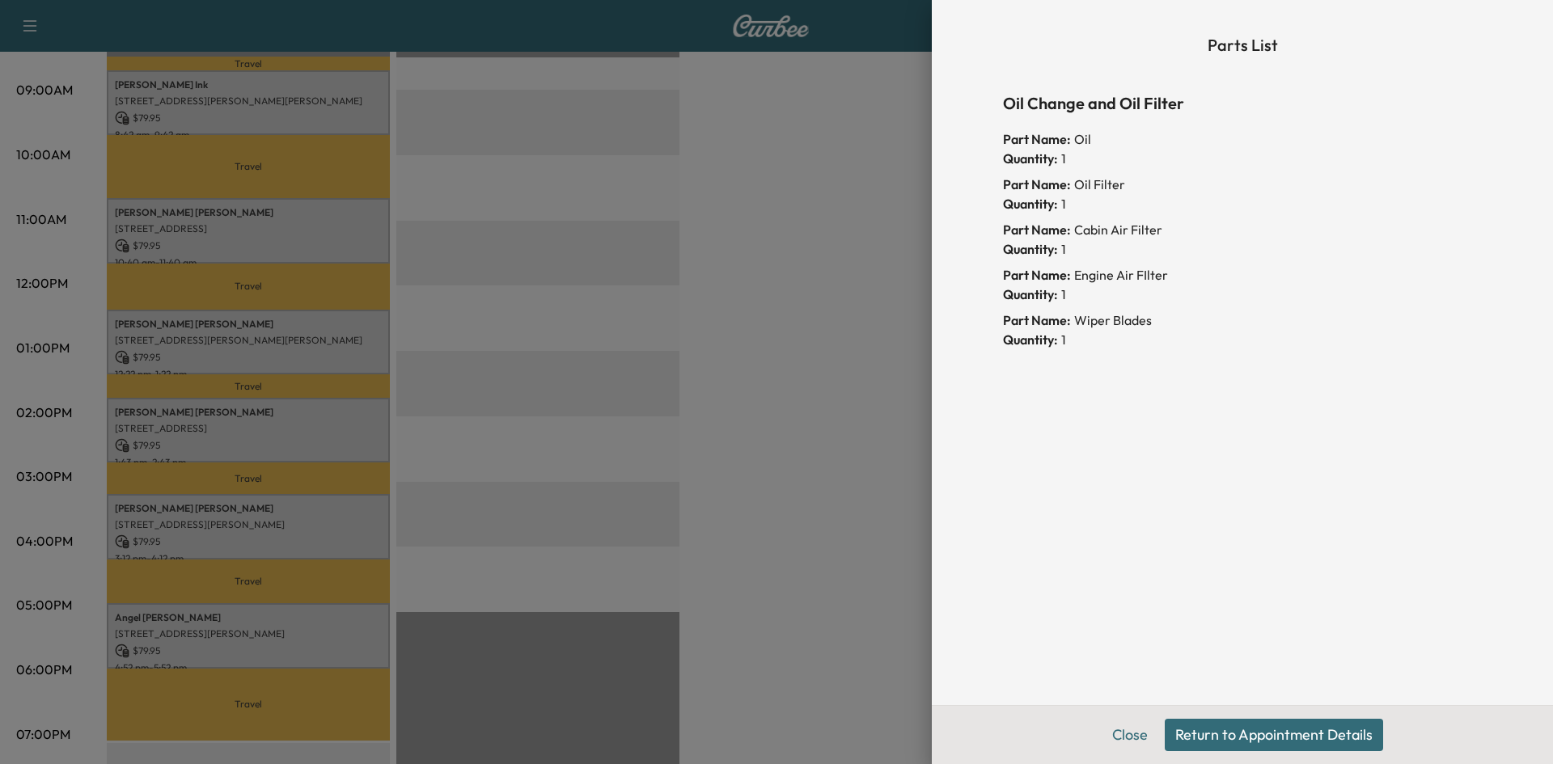
click at [1225, 730] on button "Return to Appointment Details" at bounding box center [1273, 735] width 218 height 32
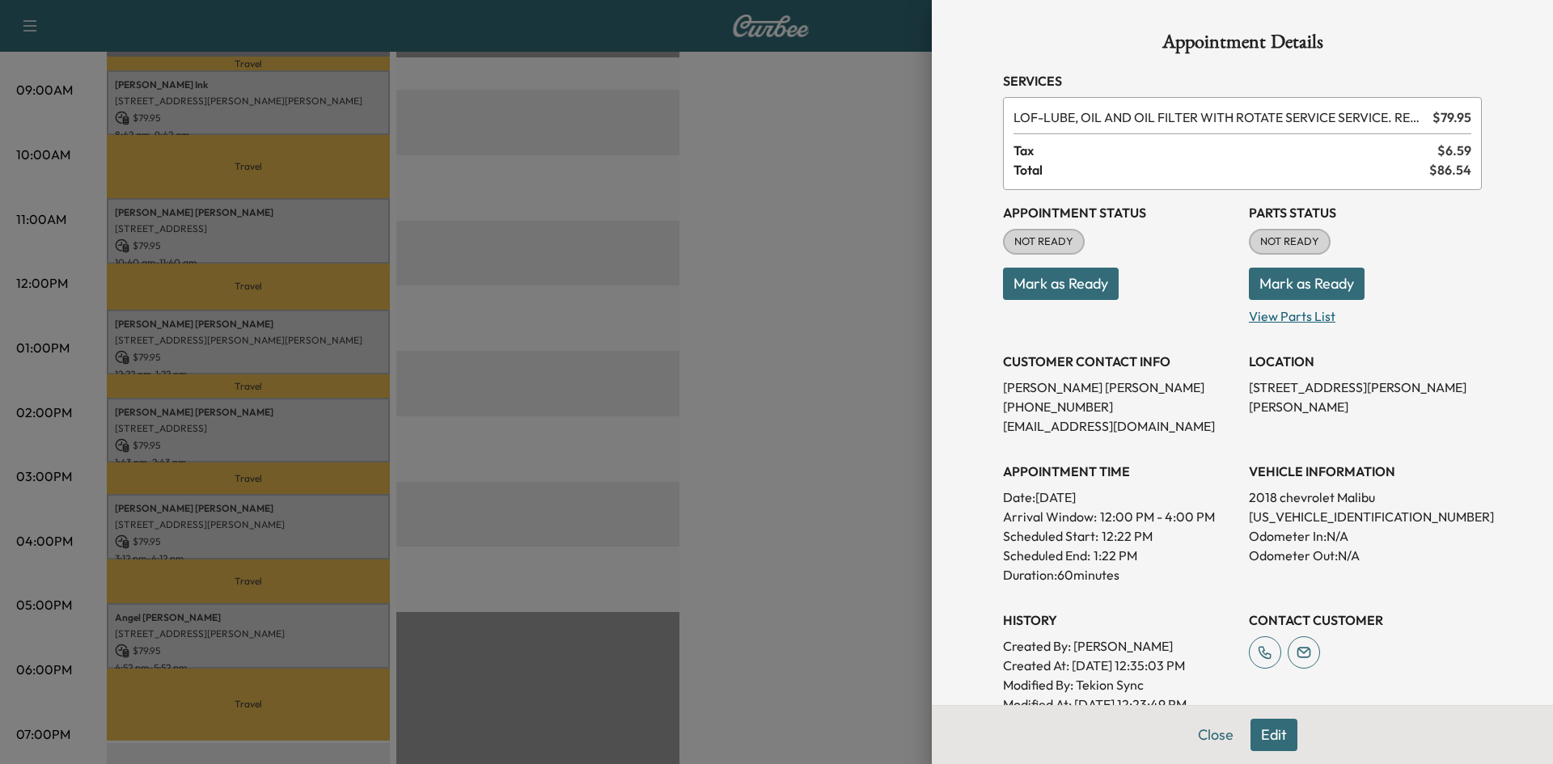
click at [1275, 313] on p "View Parts List" at bounding box center [1364, 313] width 233 height 26
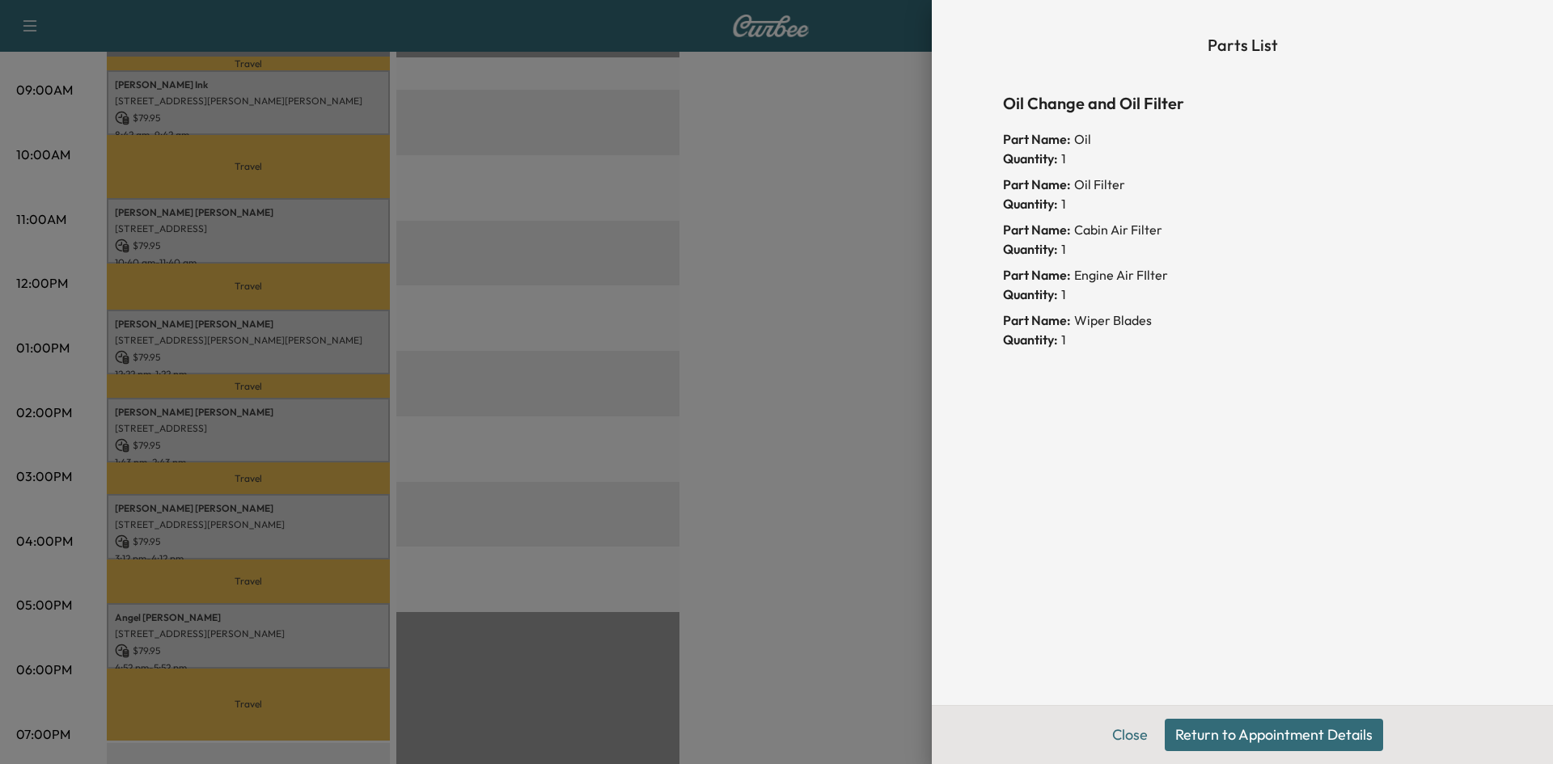
click at [1223, 367] on div "Parts List Oil Change and Oil Filter Part Name: Oil Quantity: 1 Part Name: Oil …" at bounding box center [1242, 352] width 518 height 705
click at [1219, 730] on button "Return to Appointment Details" at bounding box center [1273, 735] width 218 height 32
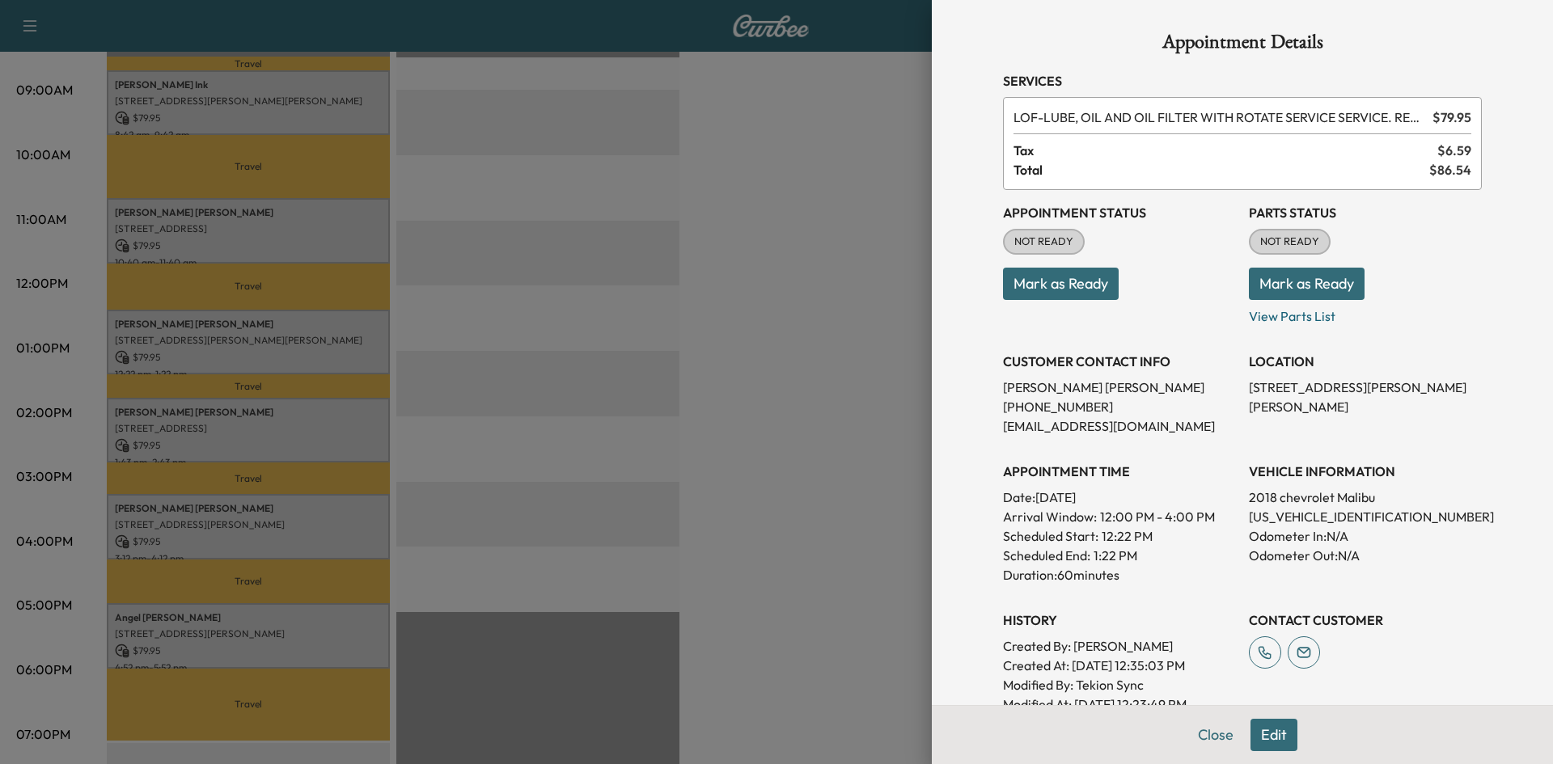
click at [1260, 286] on button "Mark as Ready" at bounding box center [1306, 284] width 116 height 32
click at [760, 306] on div at bounding box center [776, 382] width 1553 height 764
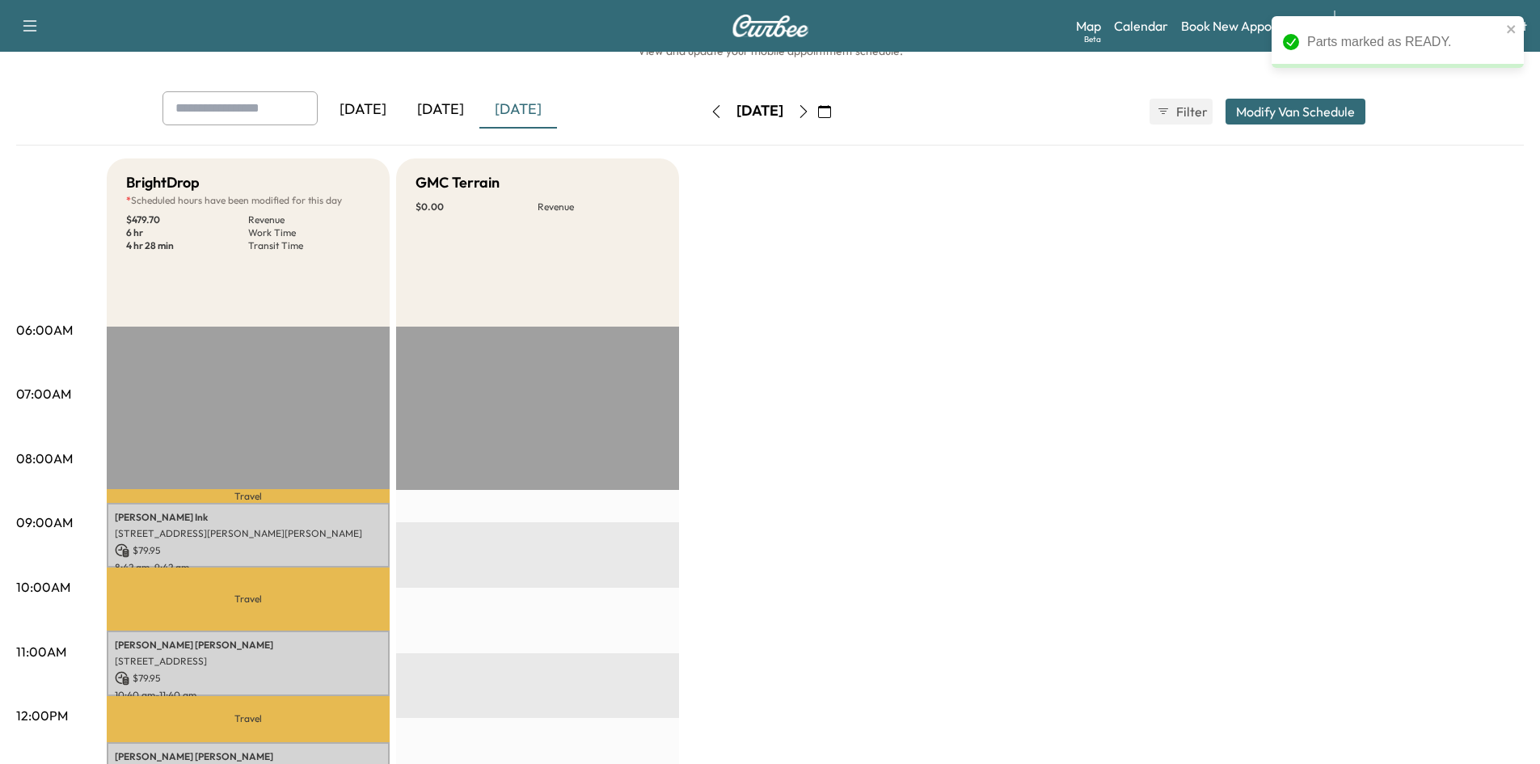
scroll to position [0, 0]
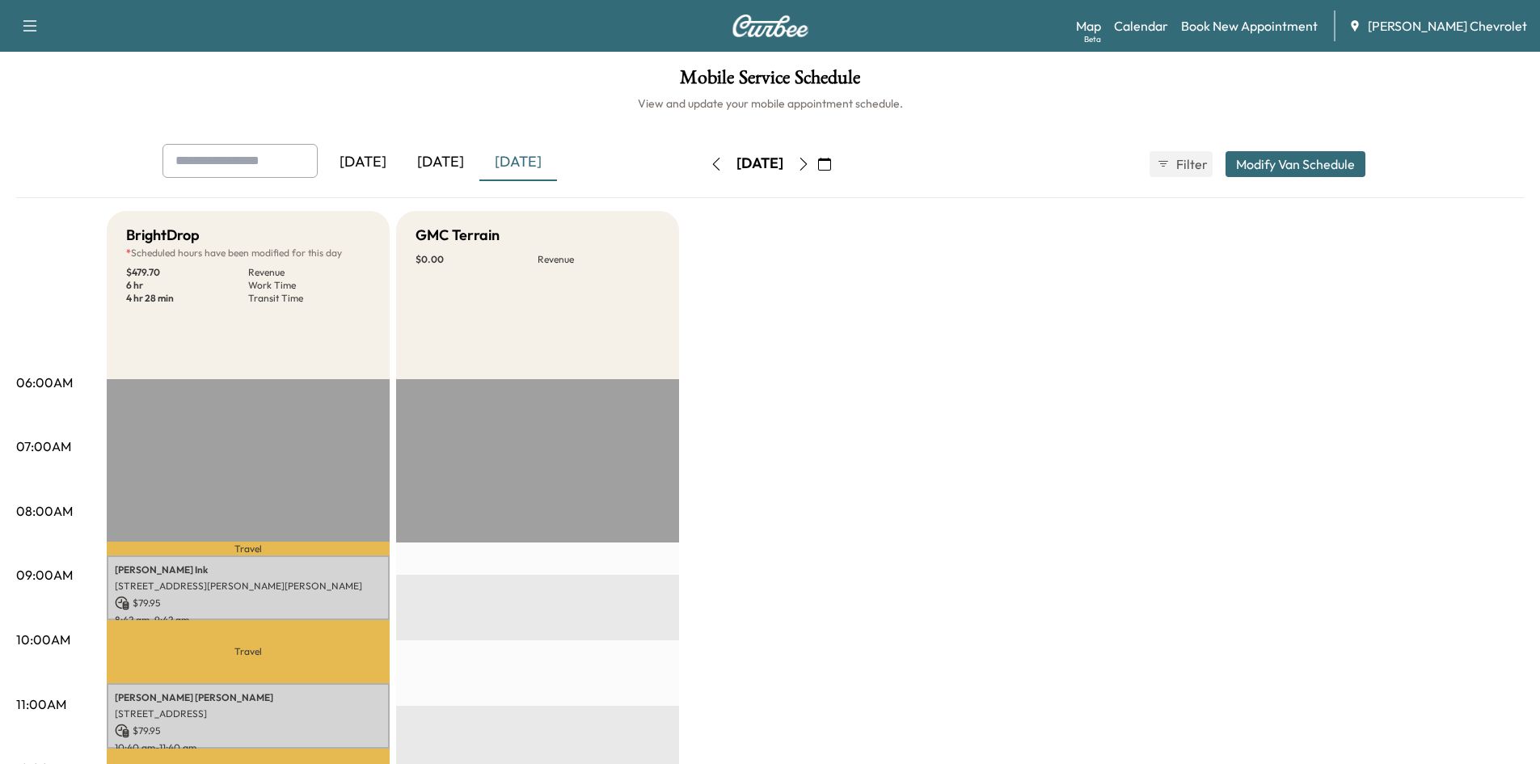
click at [200, 279] on p "6 hr" at bounding box center [187, 285] width 122 height 13
click at [215, 272] on p "$ 479.70" at bounding box center [187, 272] width 122 height 13
click at [1304, 169] on button "Modify Van Schedule" at bounding box center [1296, 164] width 140 height 26
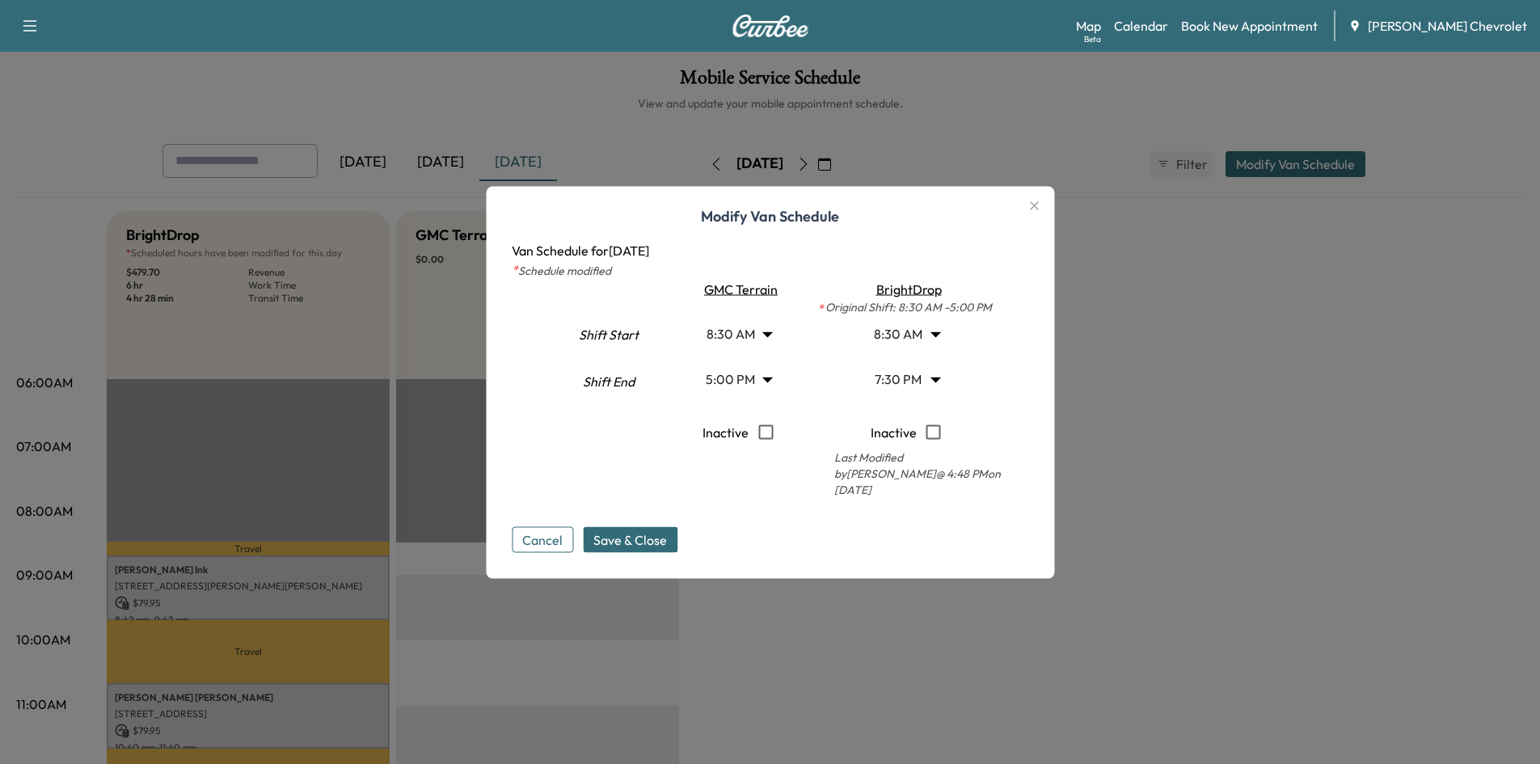
click at [1037, 214] on icon "button" at bounding box center [1033, 205] width 19 height 19
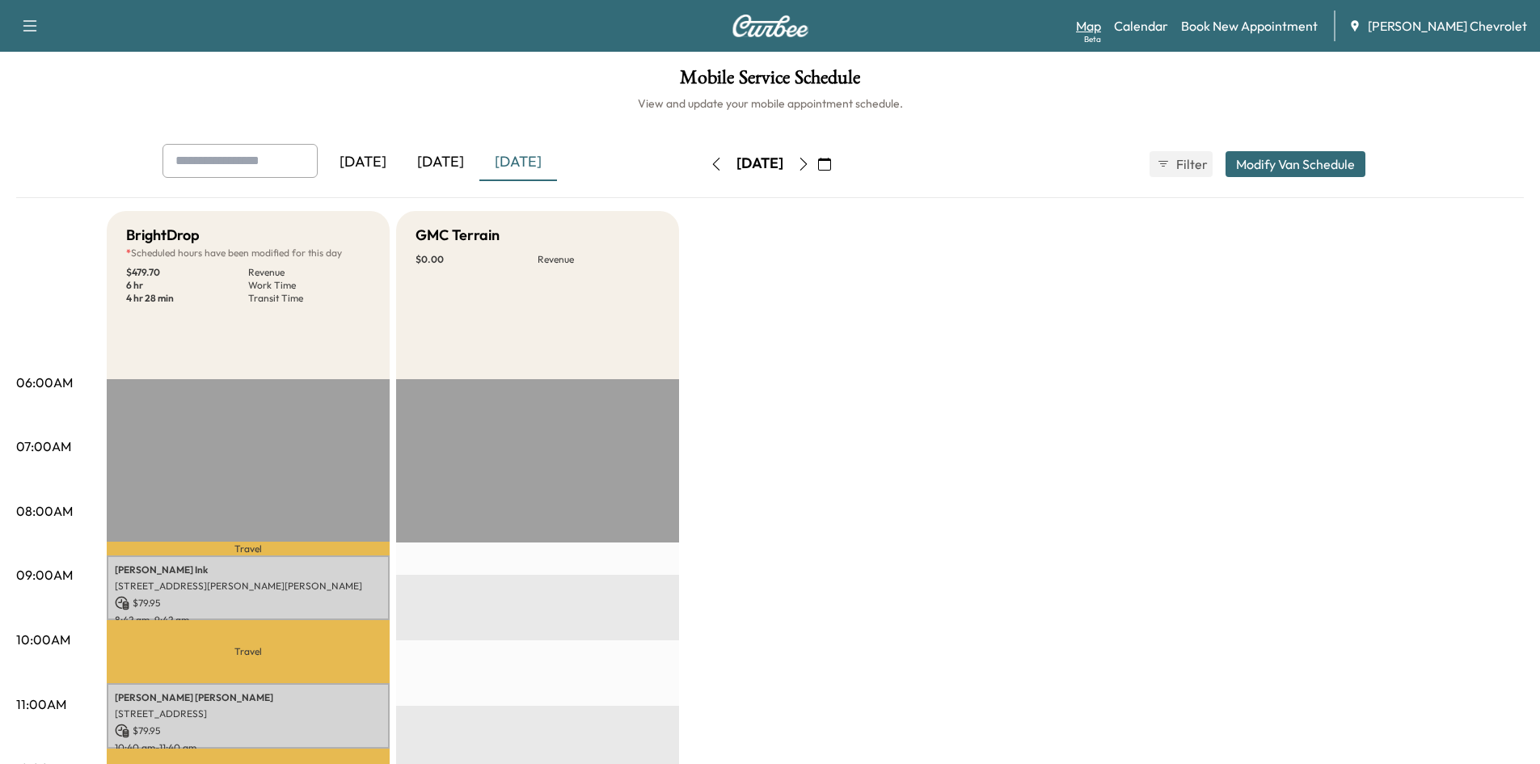
click at [1101, 26] on link "Map Beta" at bounding box center [1088, 25] width 25 height 19
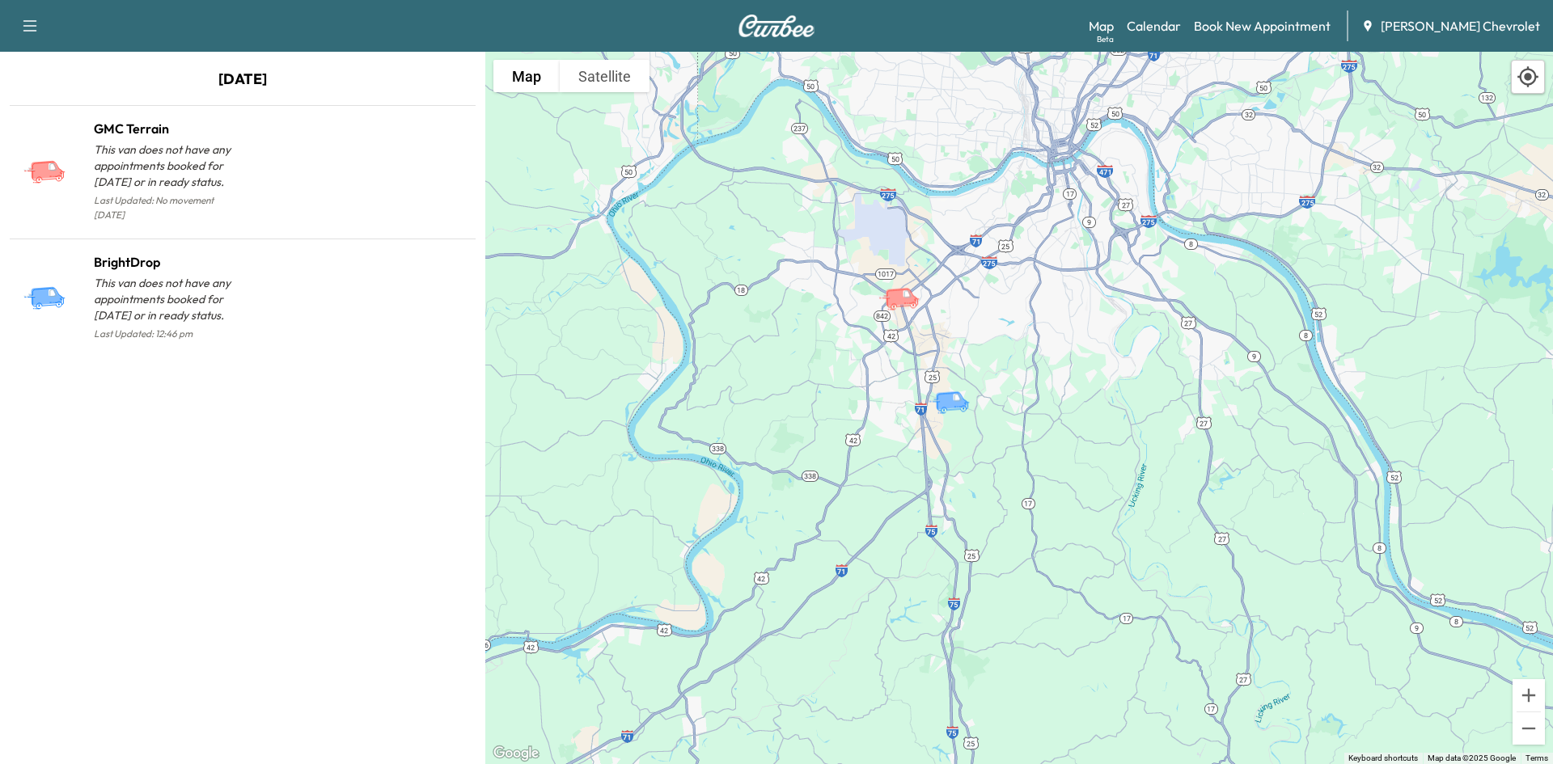
drag, startPoint x: 968, startPoint y: 231, endPoint x: 930, endPoint y: 305, distance: 82.8
click at [930, 305] on icon "GMC Terrain" at bounding box center [905, 298] width 57 height 28
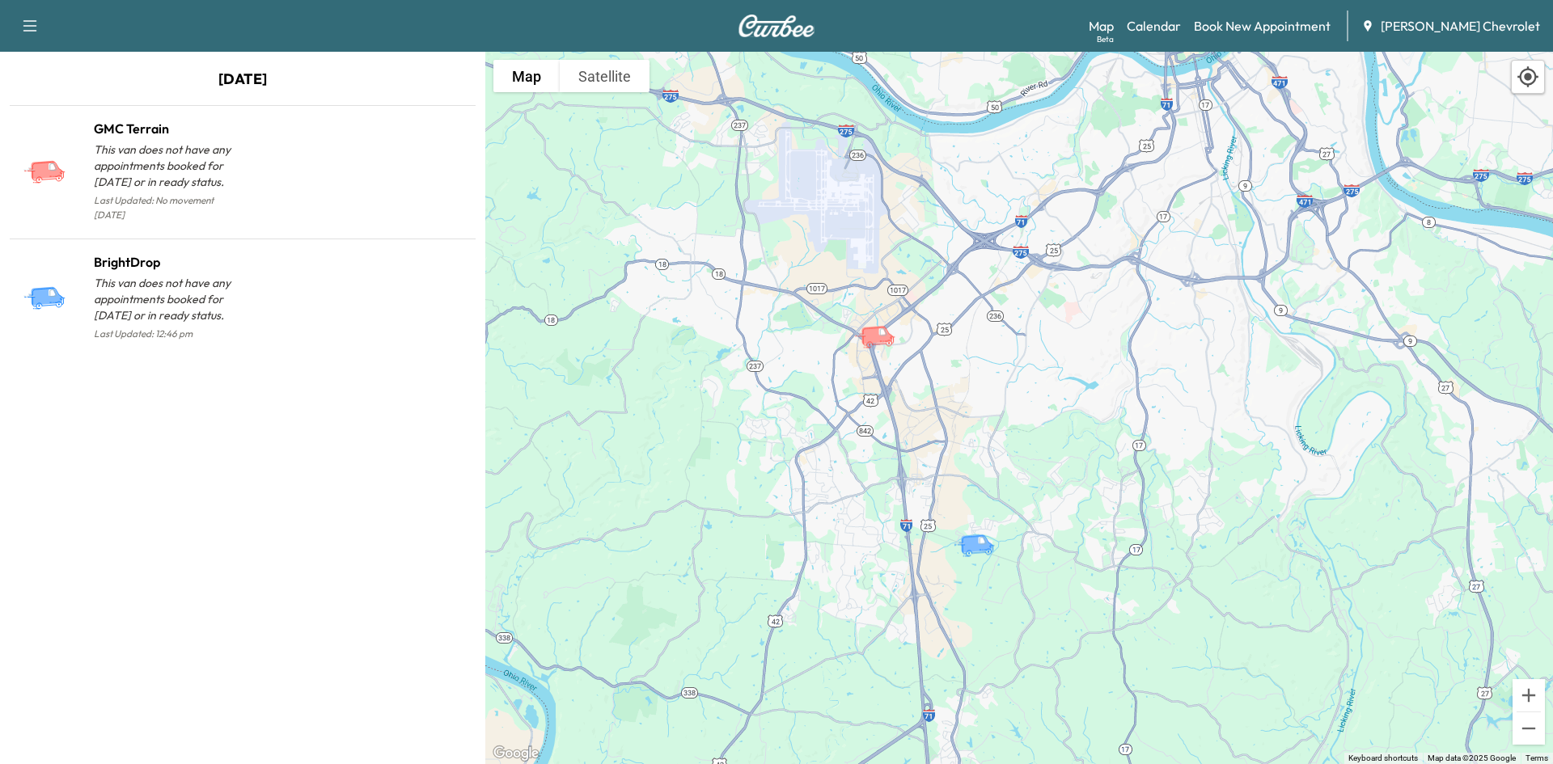
click at [771, 17] on img at bounding box center [776, 26] width 78 height 23
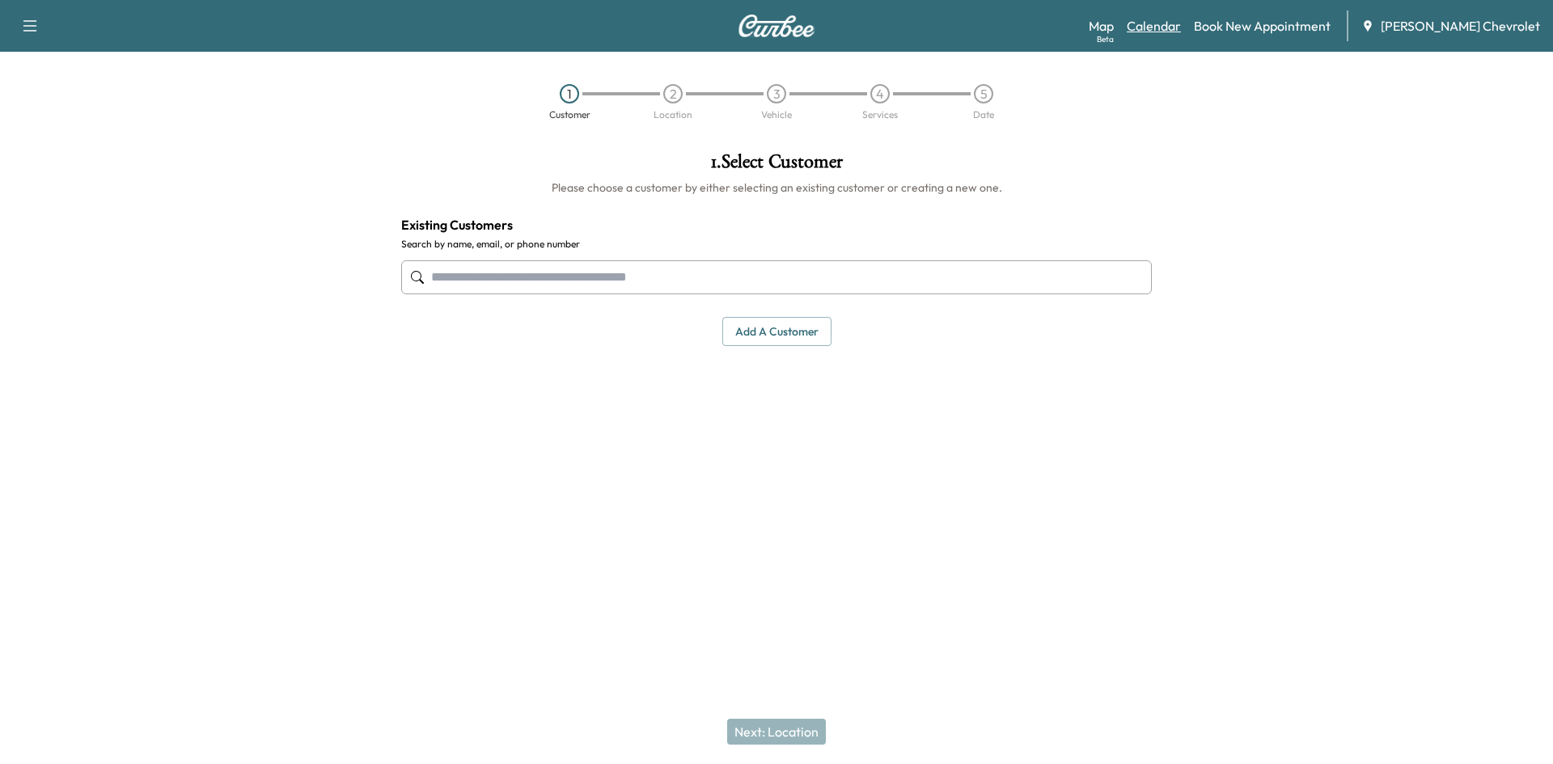
click at [1181, 22] on link "Calendar" at bounding box center [1153, 25] width 54 height 19
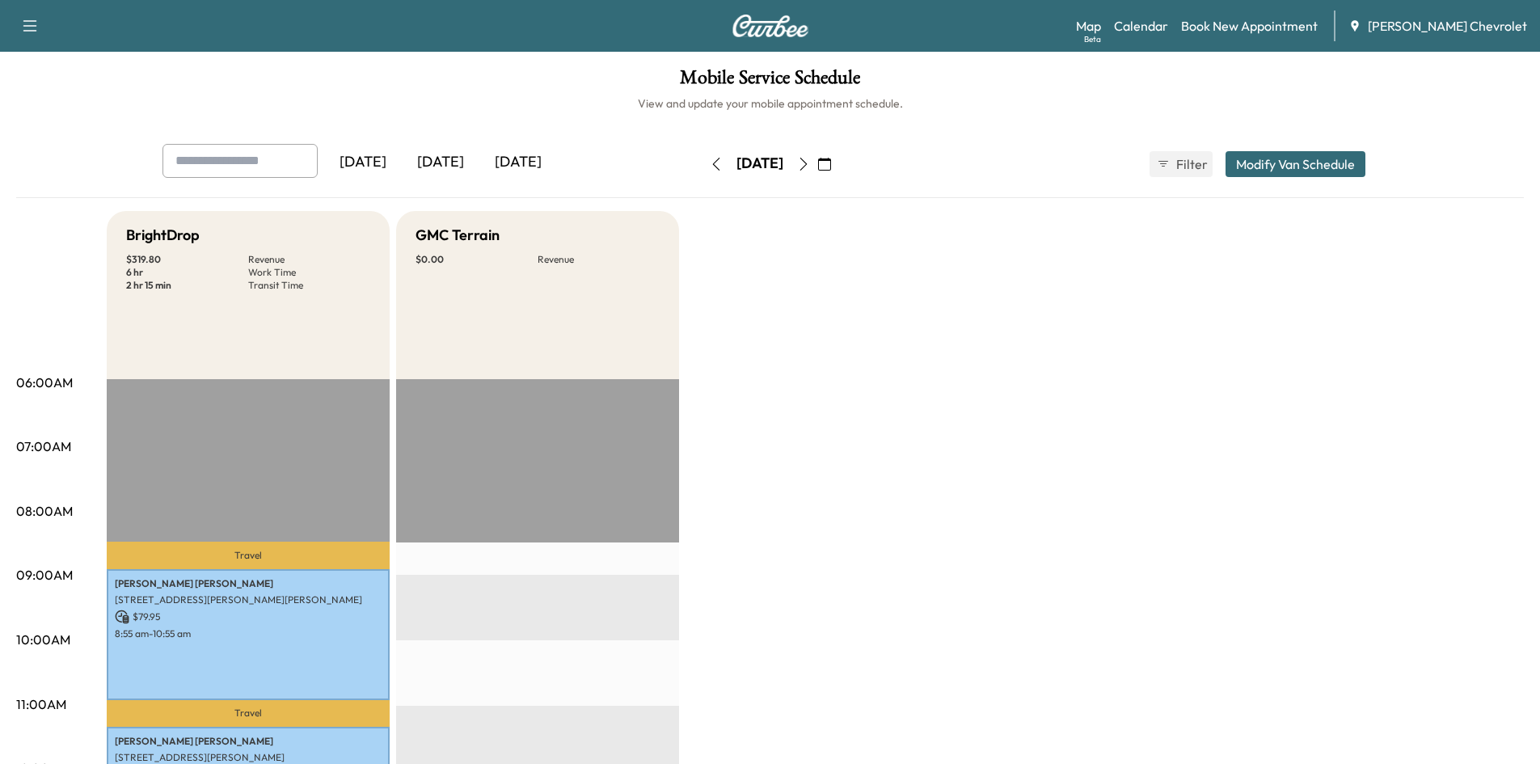
click at [511, 162] on div "[DATE]" at bounding box center [518, 162] width 78 height 37
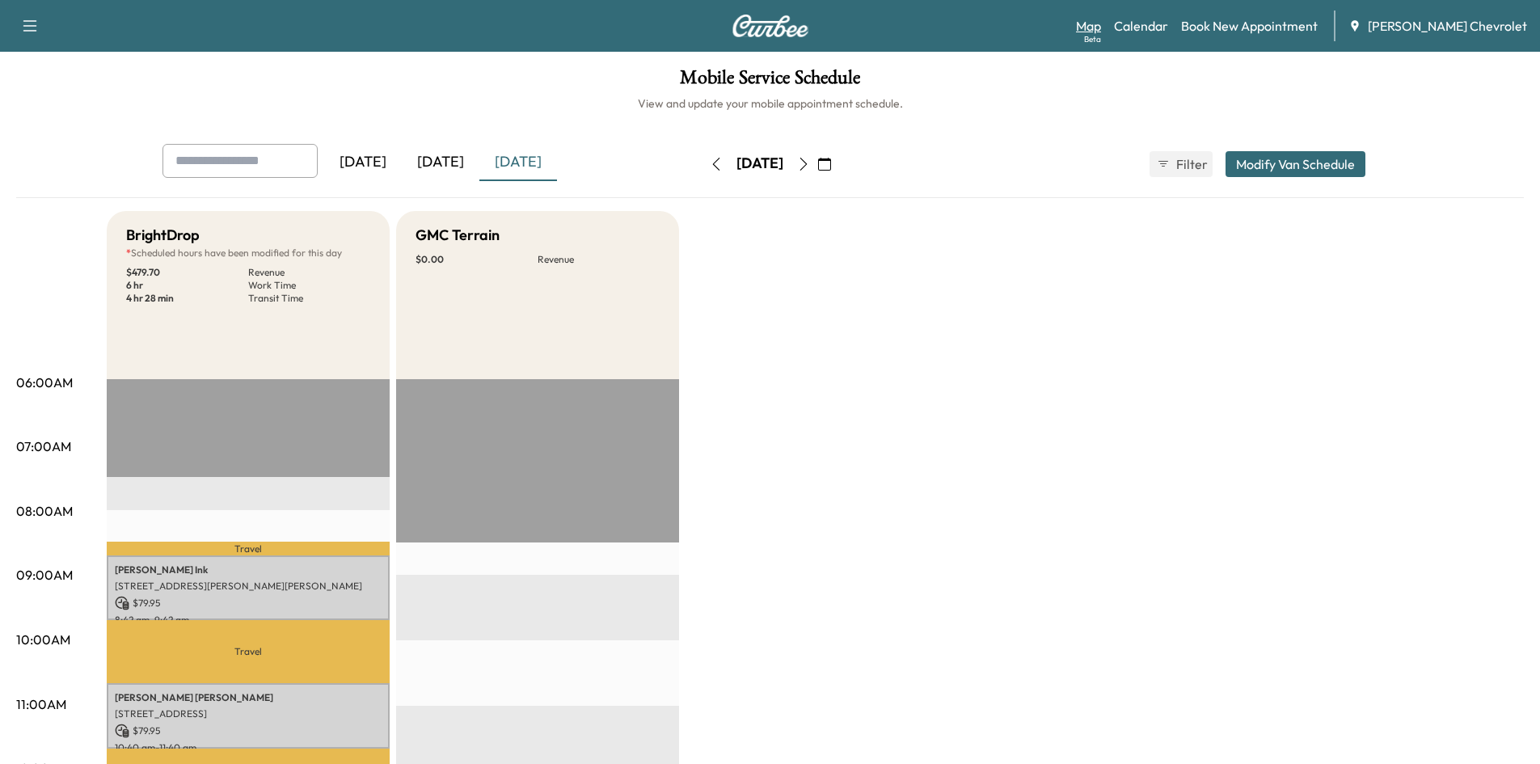
click at [1101, 25] on link "Map Beta" at bounding box center [1088, 25] width 25 height 19
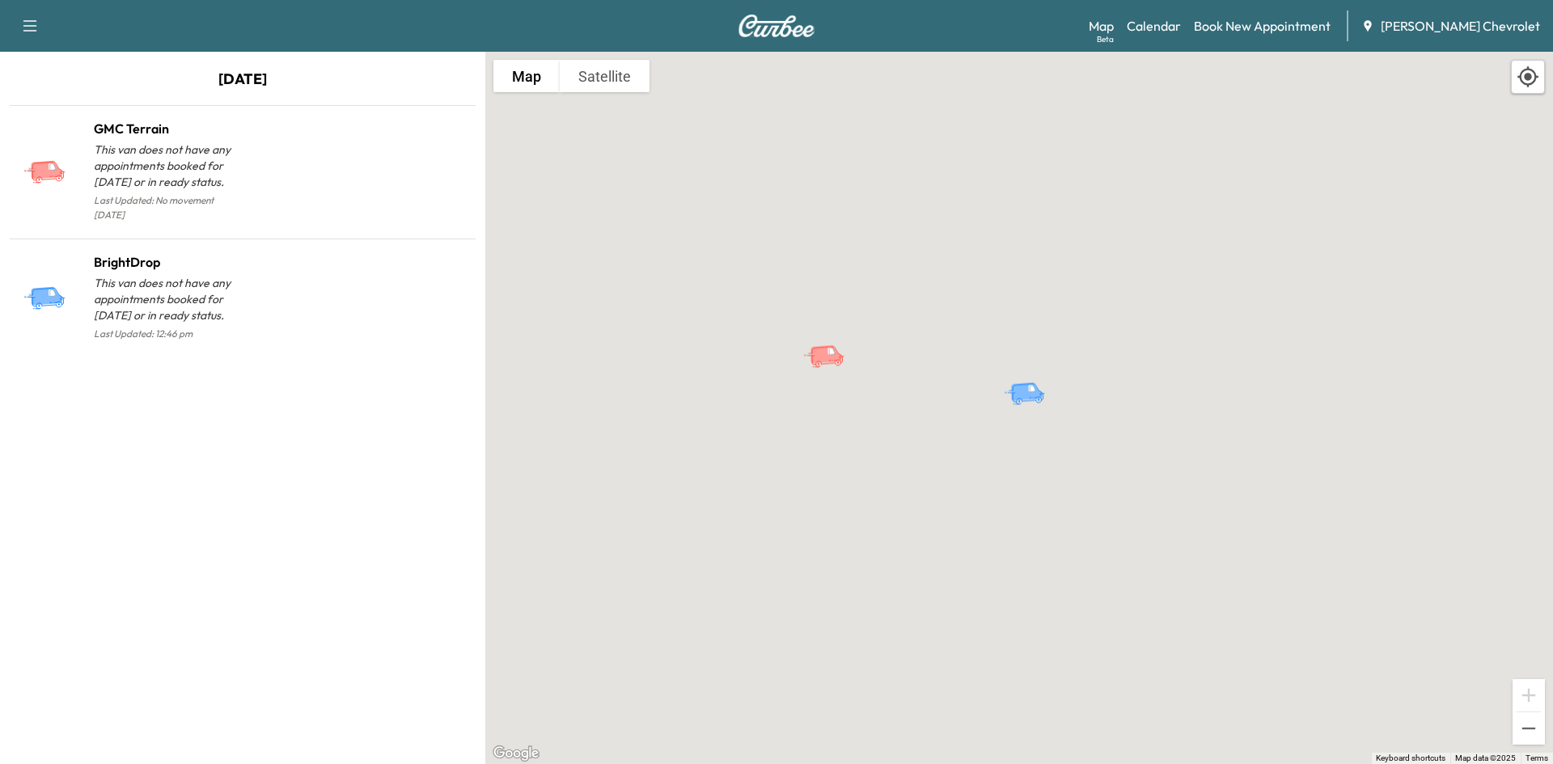
click at [746, 21] on img at bounding box center [776, 26] width 78 height 23
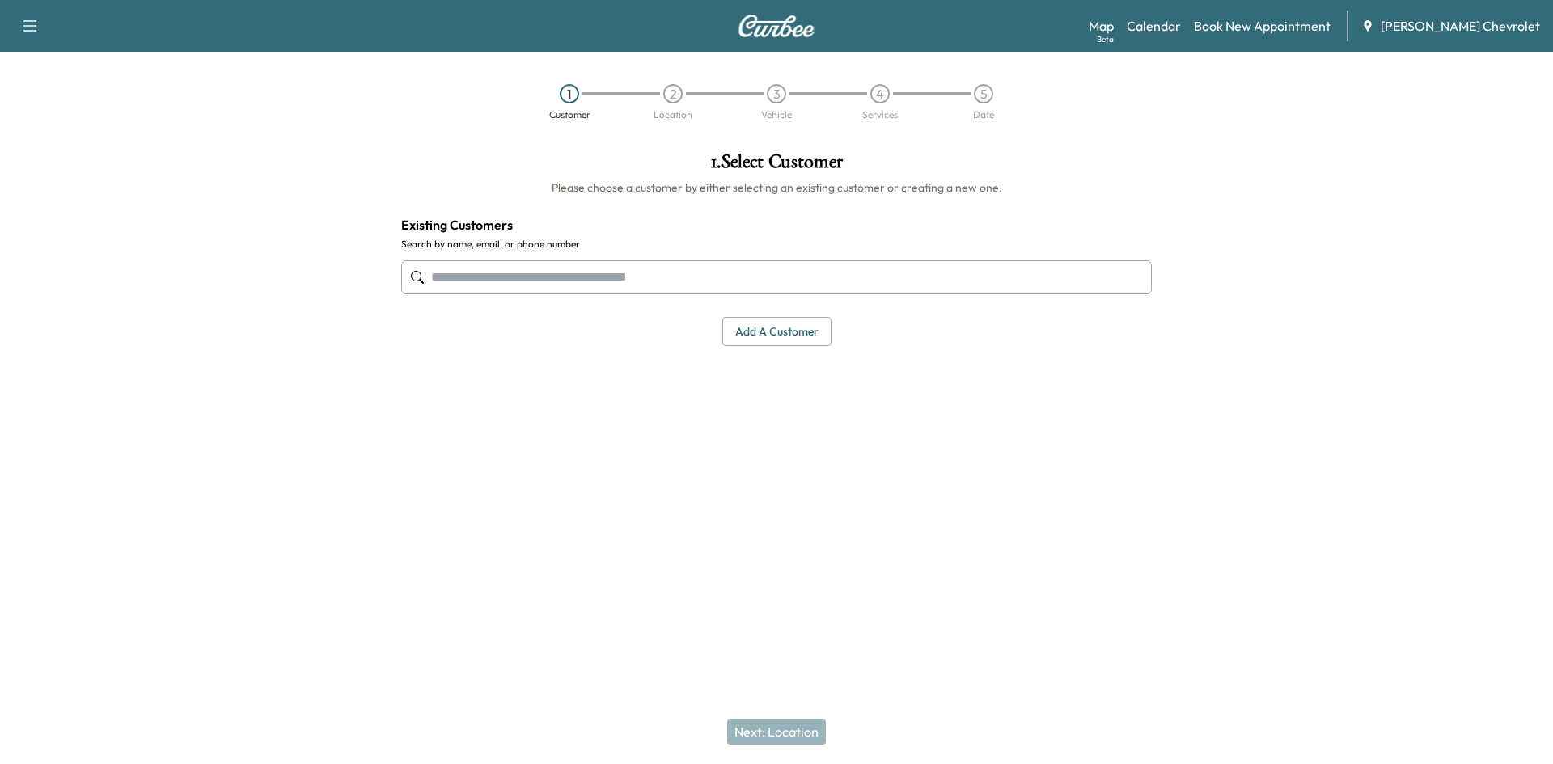
click at [1181, 27] on link "Calendar" at bounding box center [1153, 25] width 54 height 19
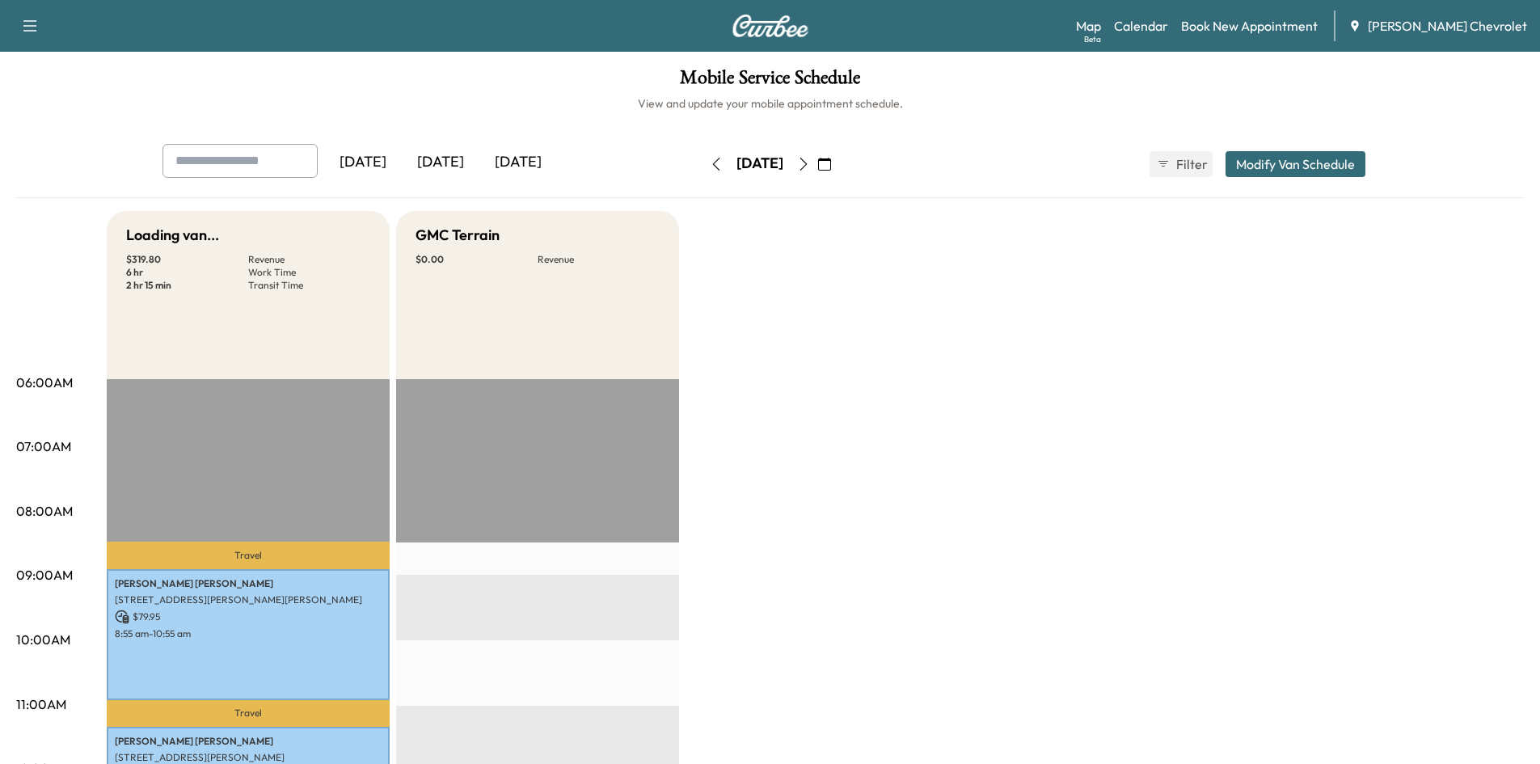
click at [519, 162] on div "[DATE]" at bounding box center [518, 162] width 78 height 37
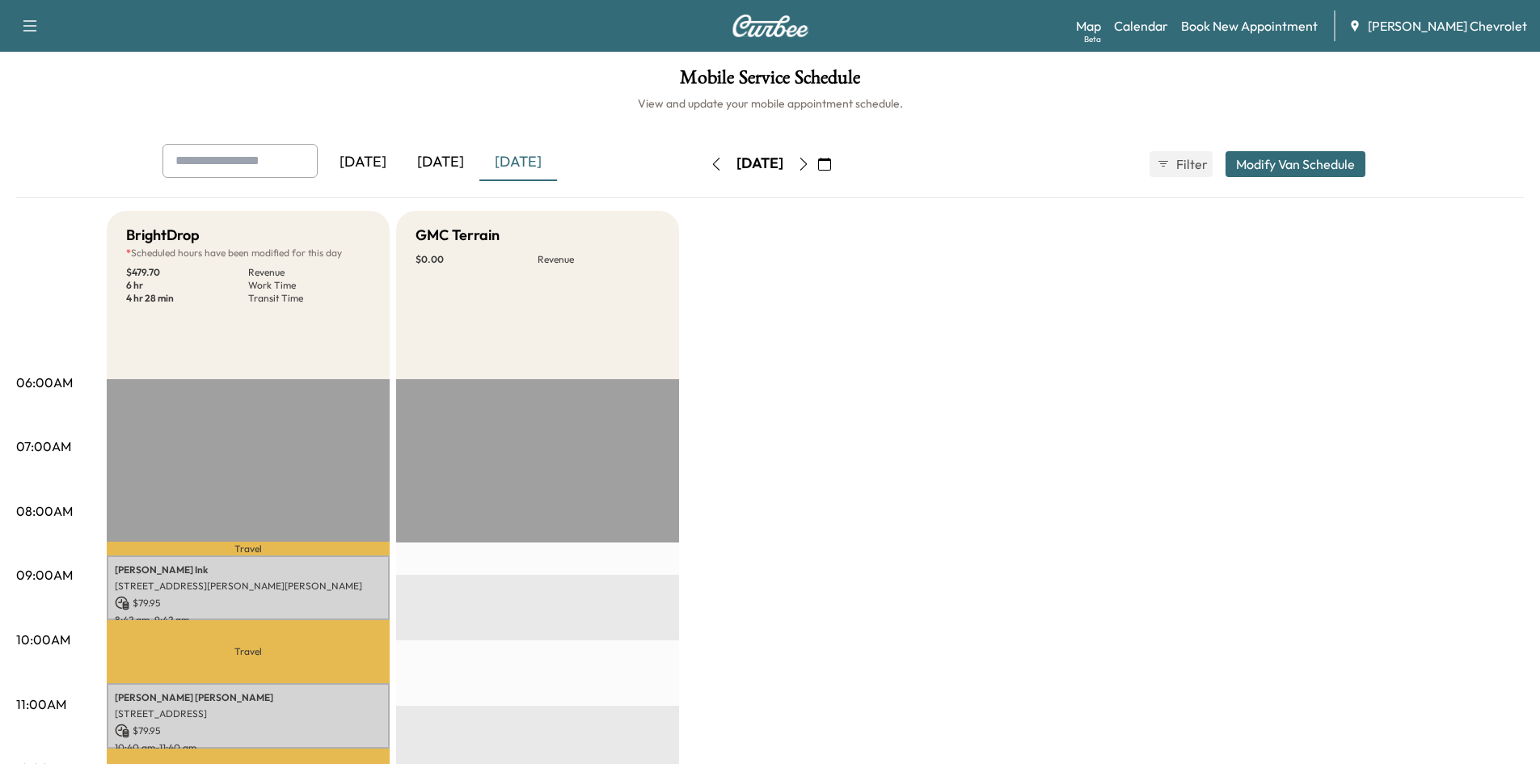
click at [810, 163] on icon "button" at bounding box center [803, 164] width 13 height 13
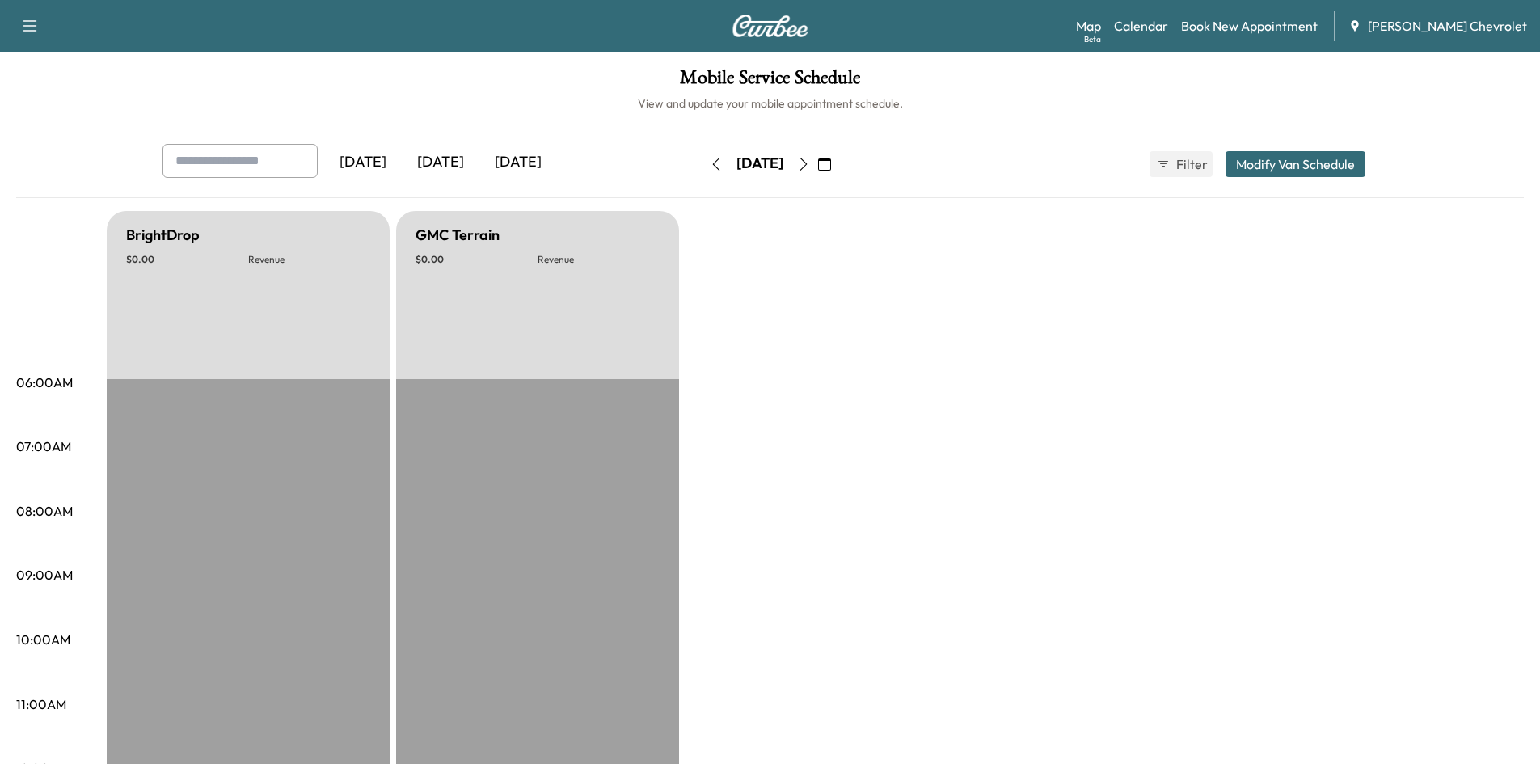
click at [810, 158] on icon "button" at bounding box center [803, 164] width 13 height 13
click at [817, 170] on button "button" at bounding box center [803, 164] width 27 height 26
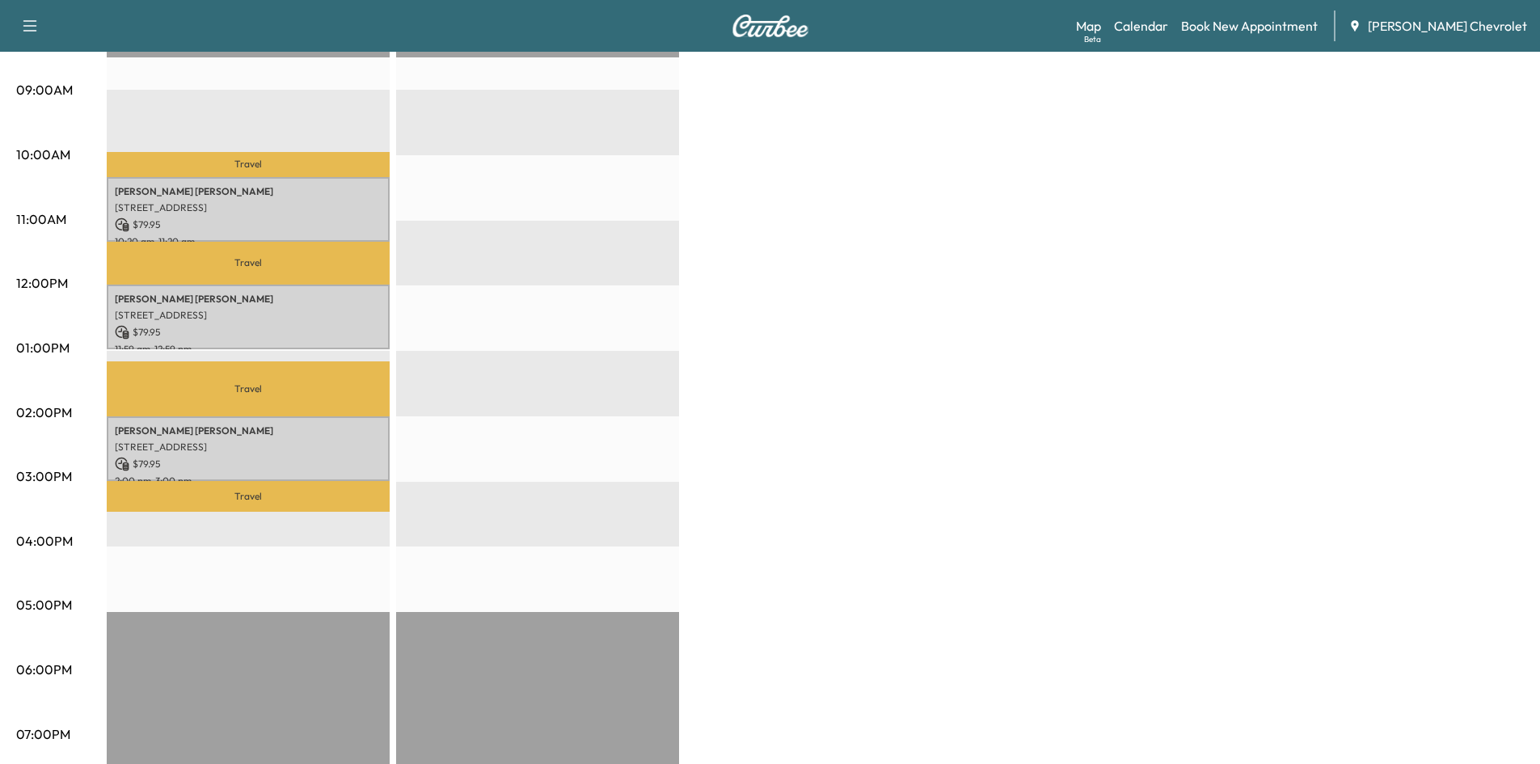
scroll to position [404, 0]
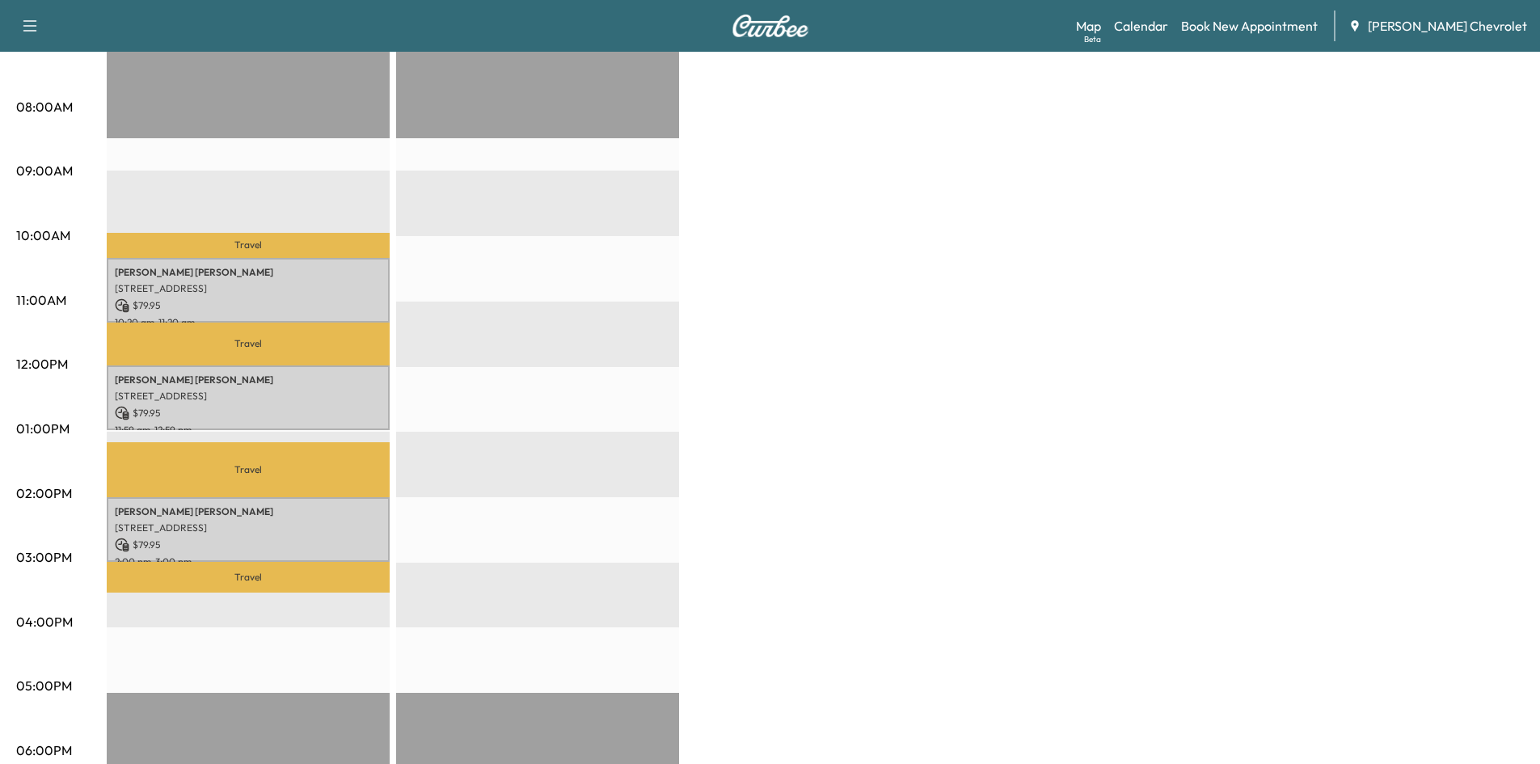
click at [809, 281] on div "BrightDrop $ 239.85 Revenue 3 hr Work Time 2 hr 20 min Transit Time Travel Mich…" at bounding box center [815, 413] width 1417 height 1213
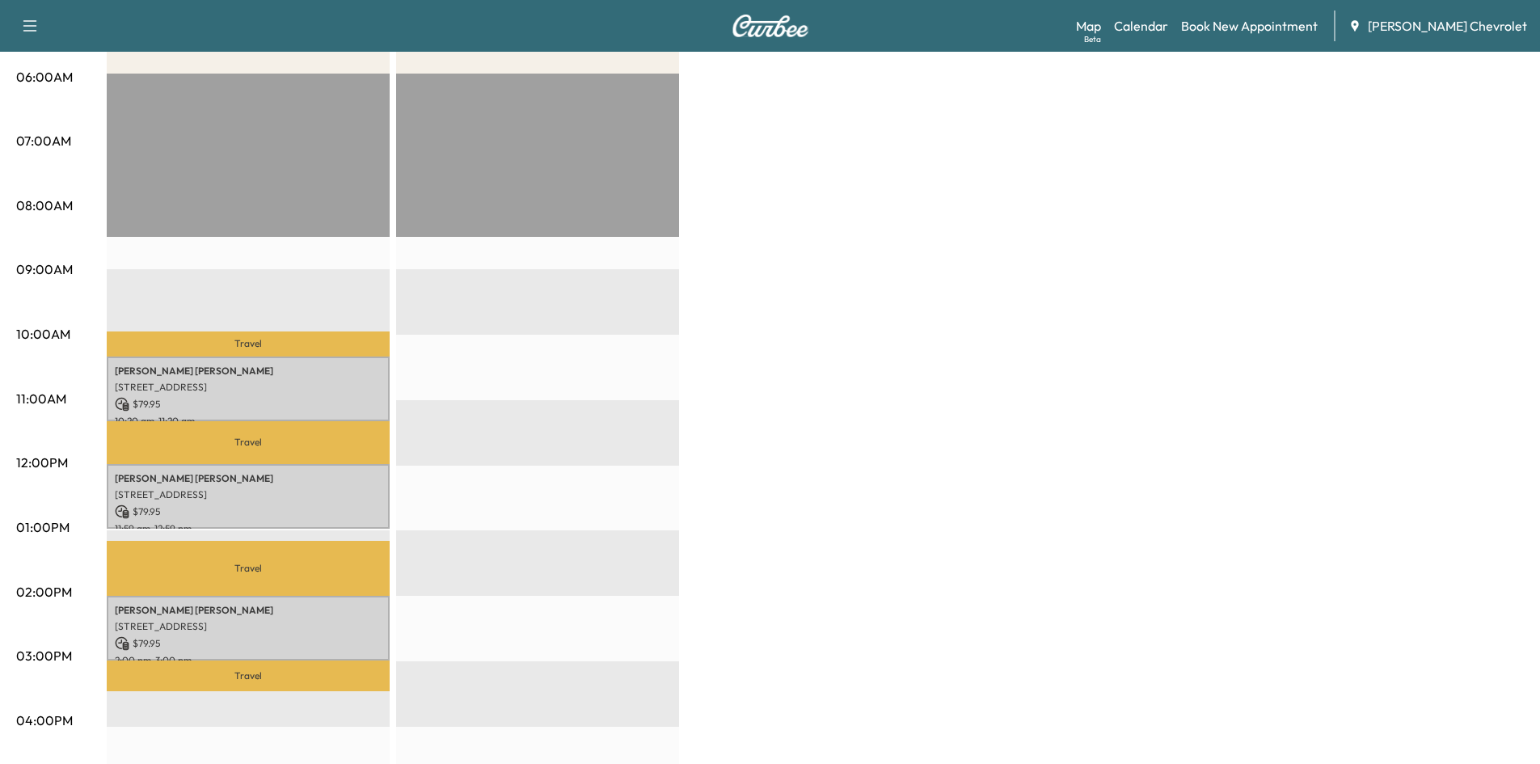
scroll to position [162, 0]
